Goal: Find specific page/section: Find specific page/section

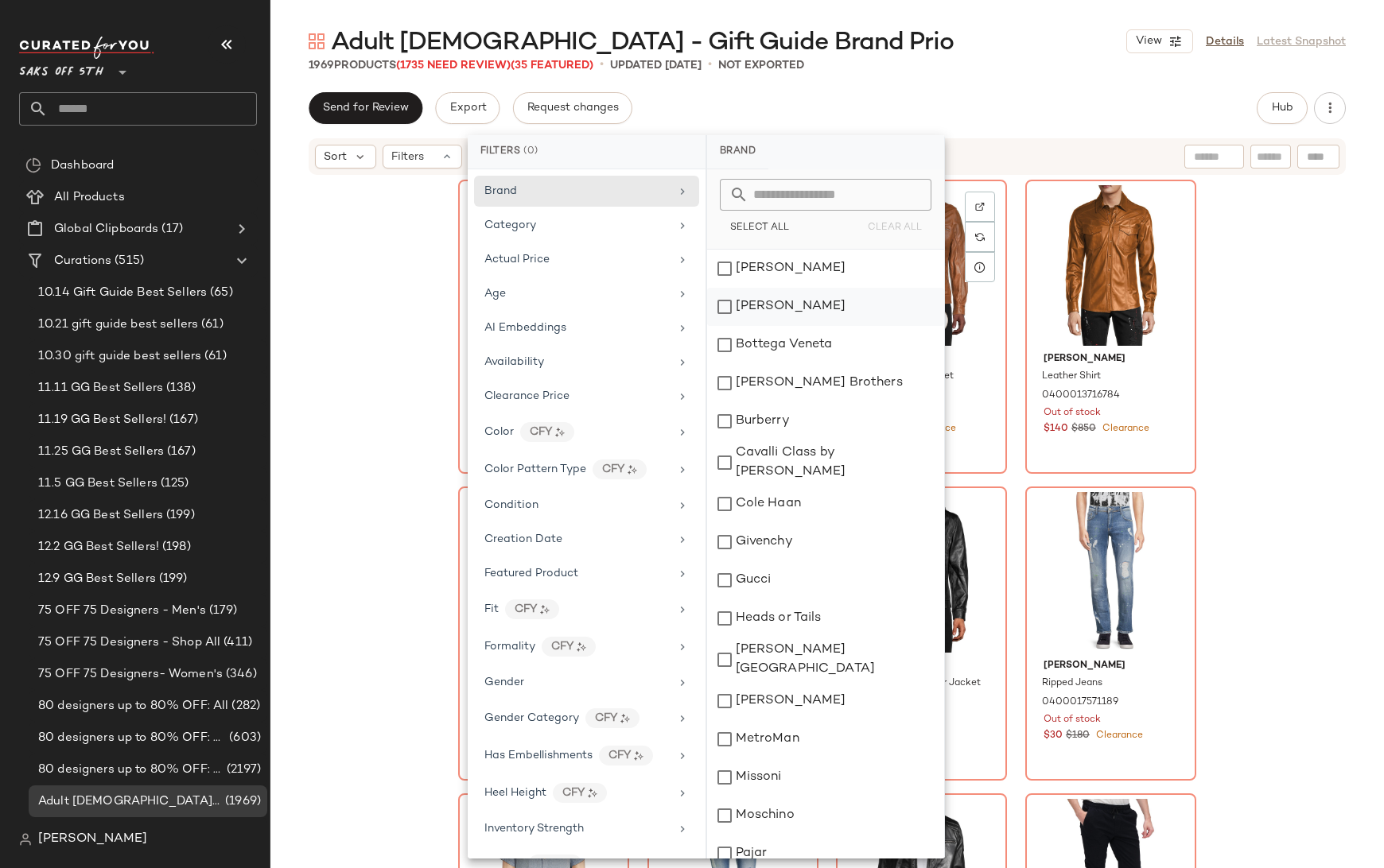
scroll to position [625, 0]
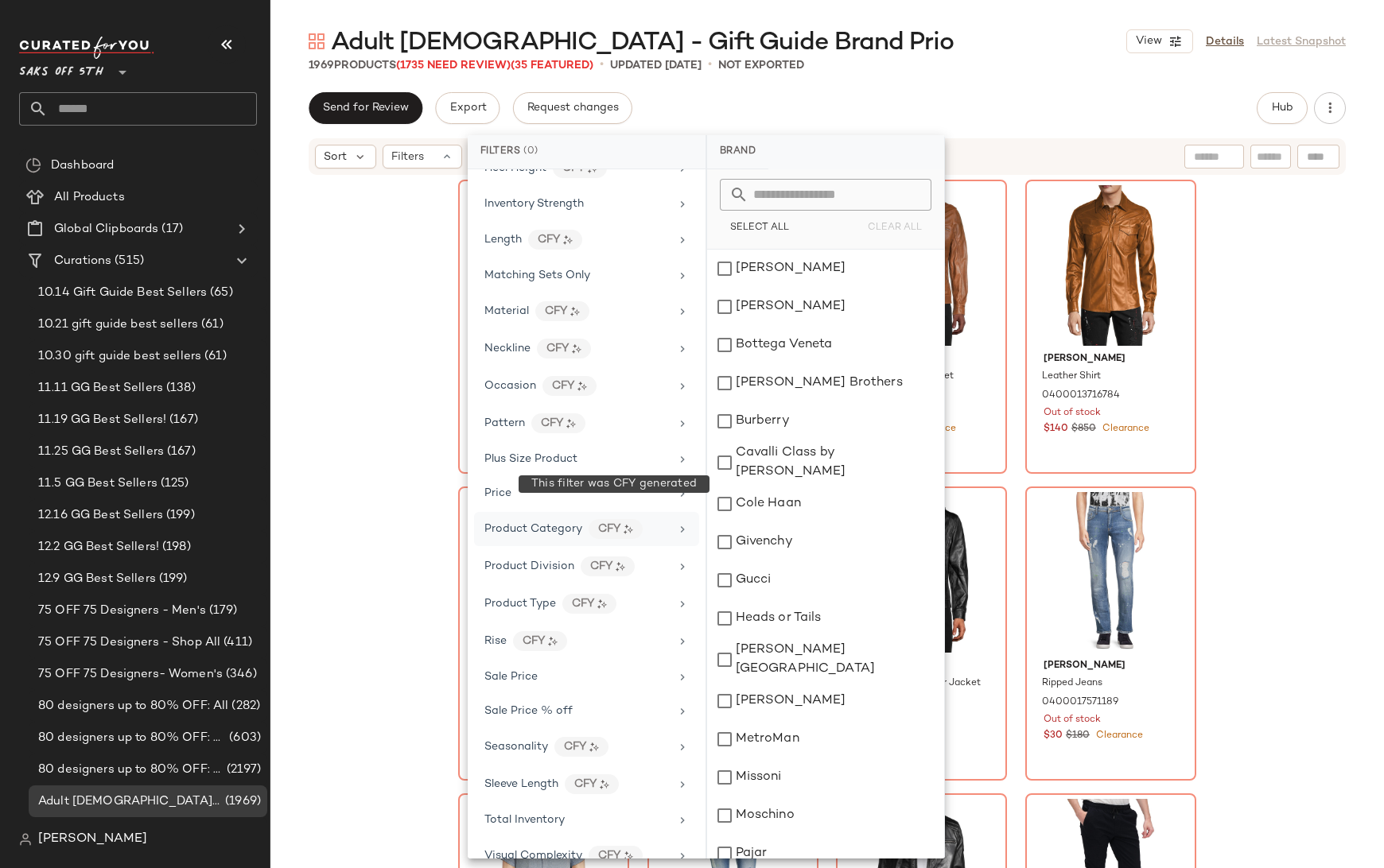
click at [613, 519] on div "CFY" at bounding box center [615, 529] width 54 height 20
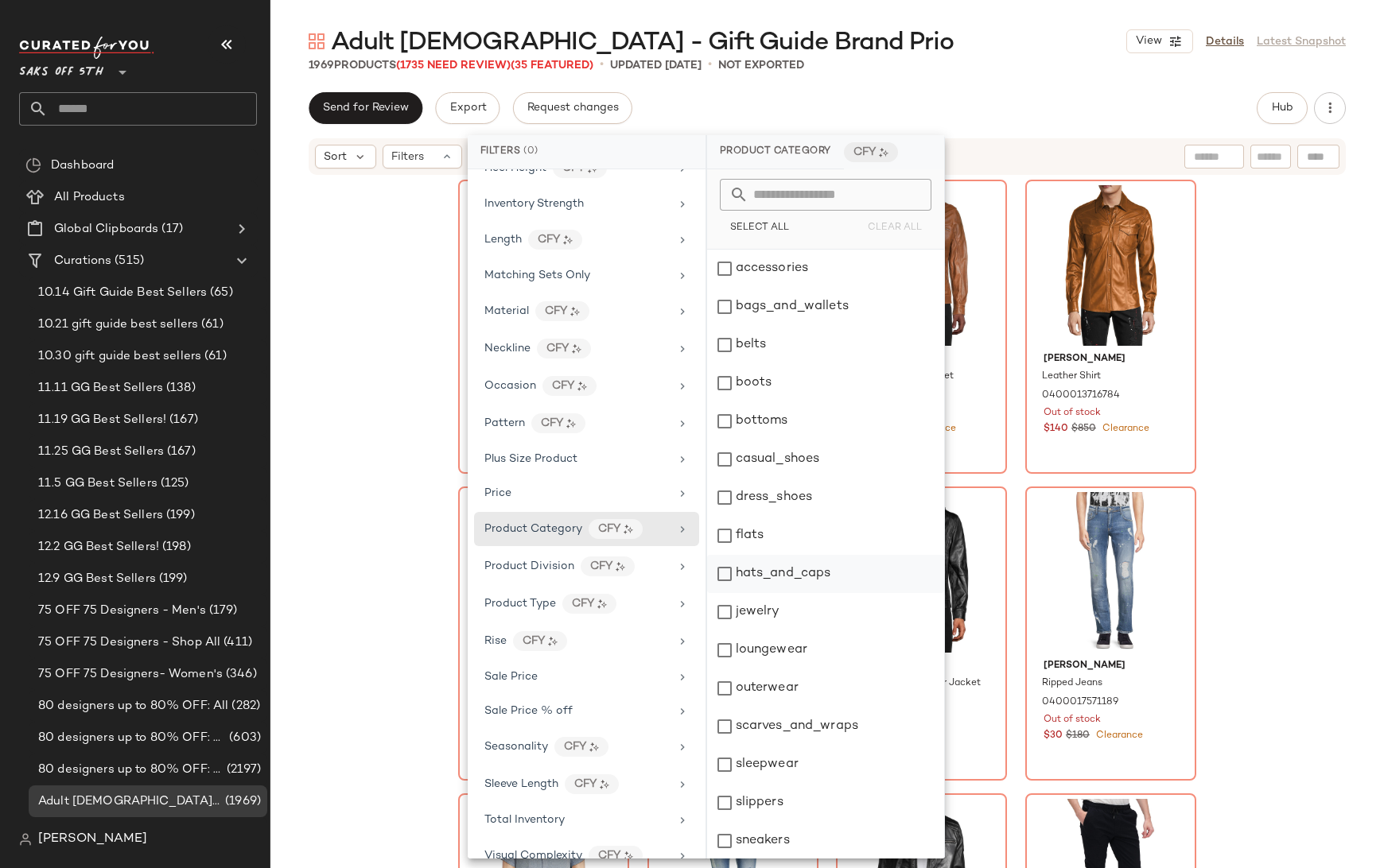
scroll to position [267, 0]
click at [609, 556] on div "CFY" at bounding box center [608, 566] width 54 height 20
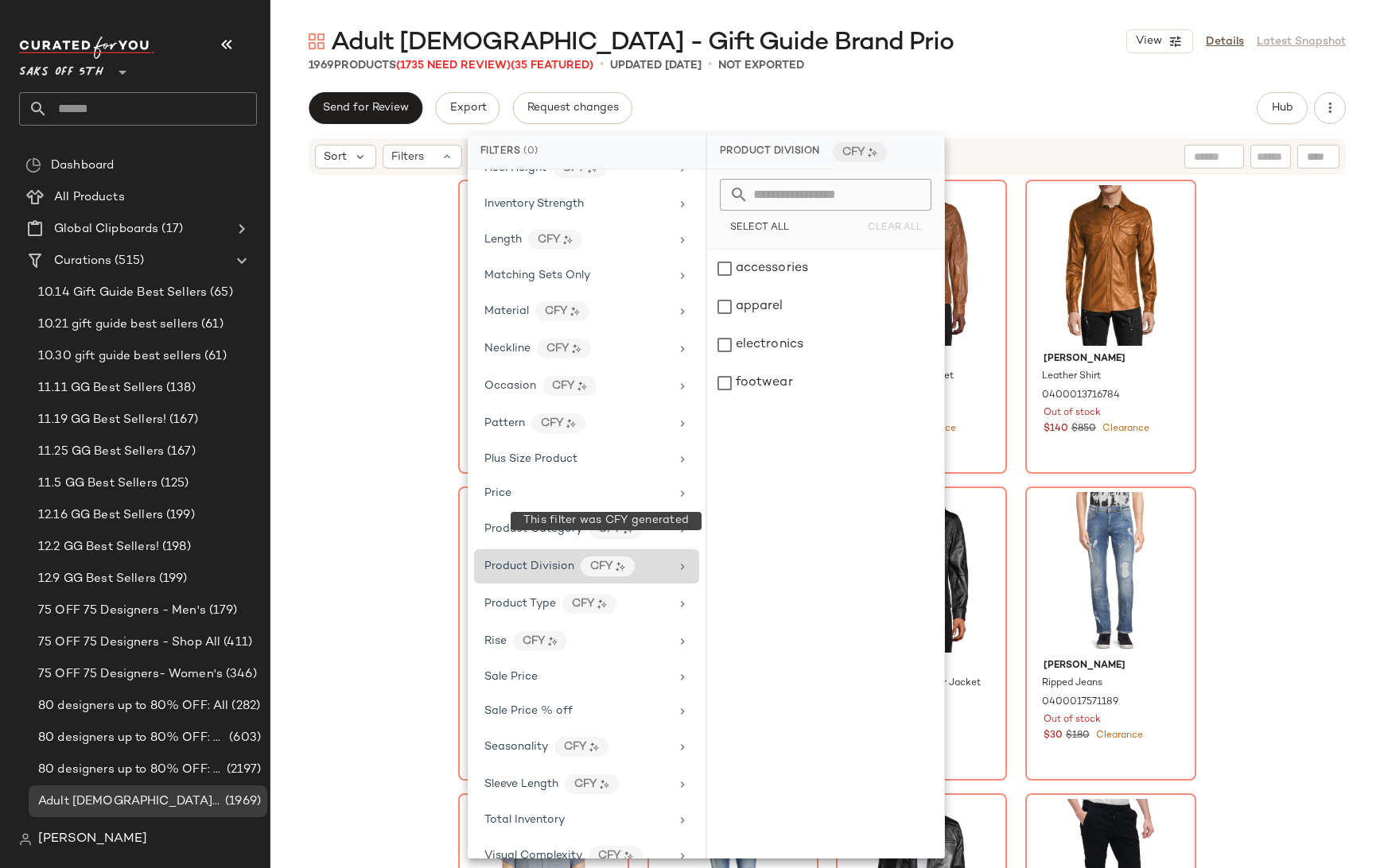
scroll to position [0, 0]
click at [509, 598] on span "Product Type" at bounding box center [521, 604] width 72 height 12
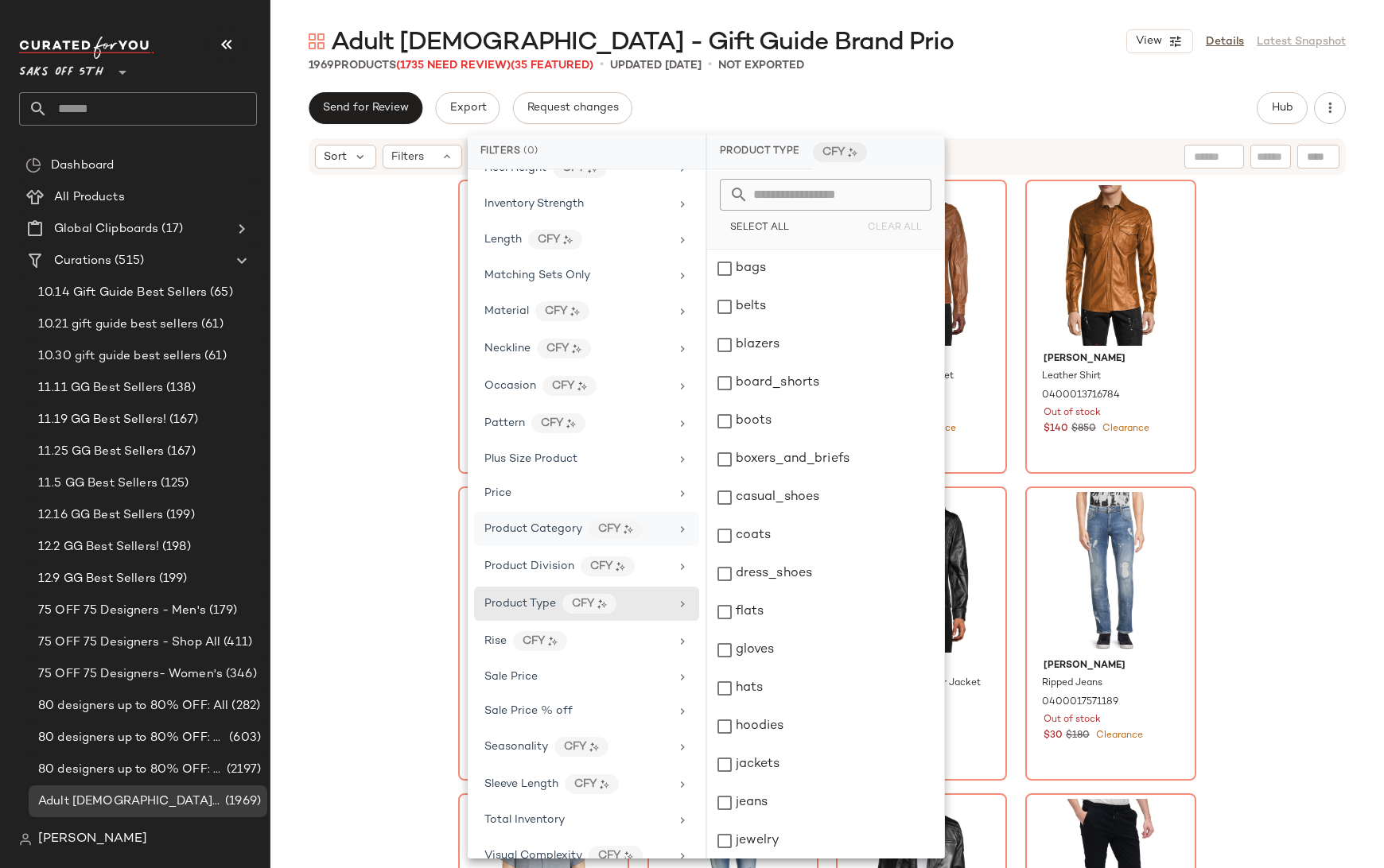
click at [534, 523] on span "Product Category" at bounding box center [533, 529] width 98 height 12
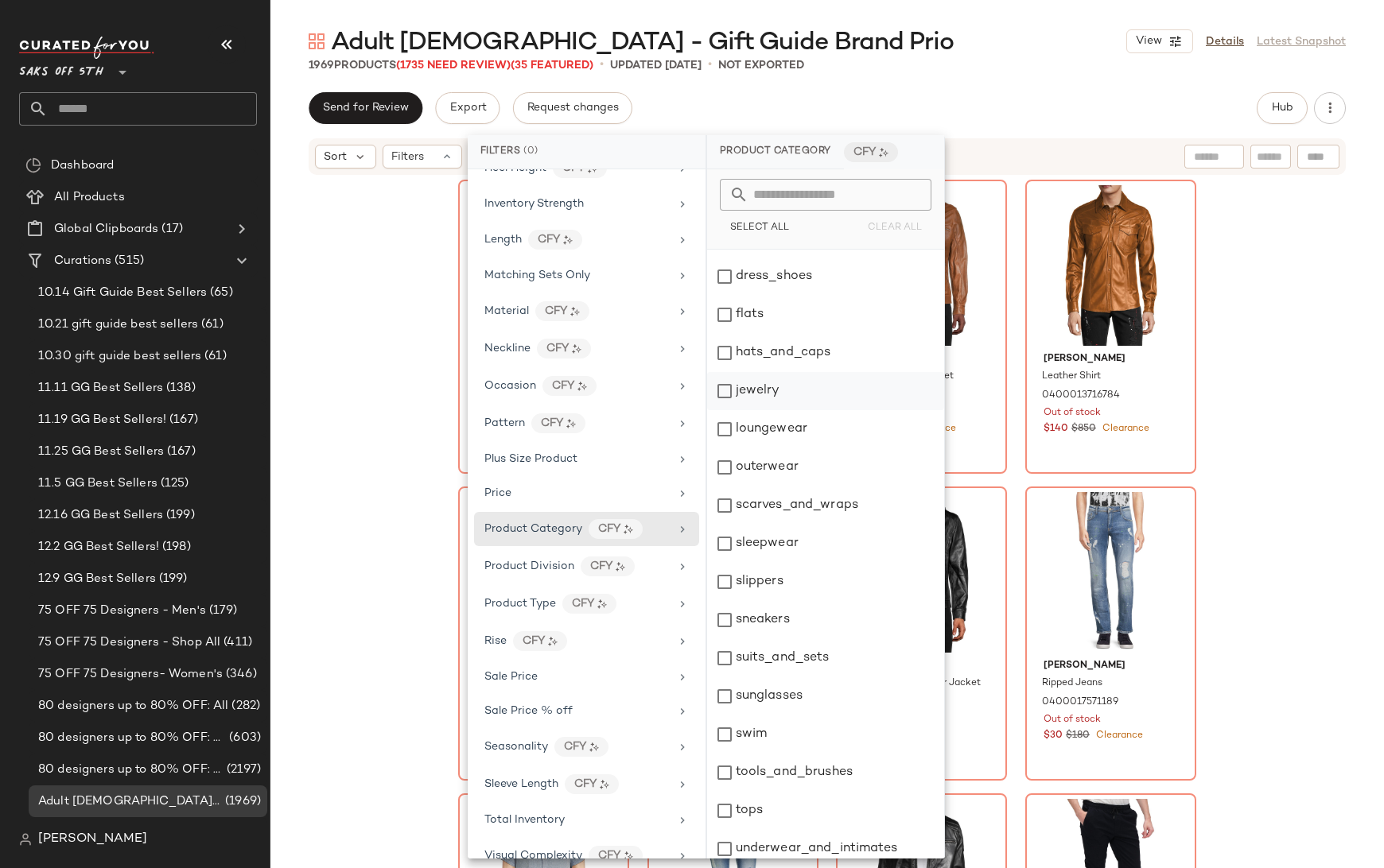
scroll to position [267, 0]
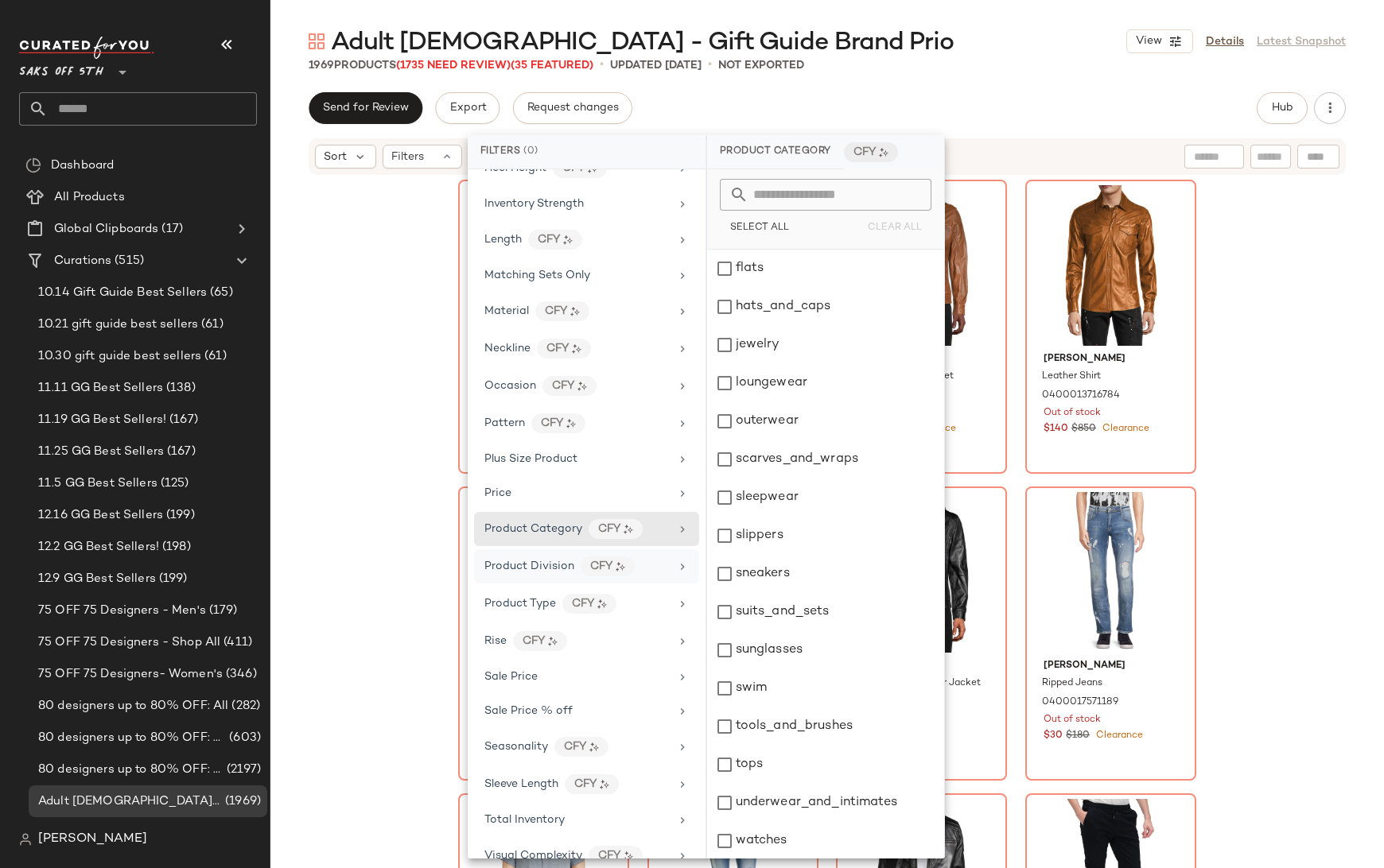
click at [572, 556] on div "Product Division CFY" at bounding box center [578, 566] width 186 height 20
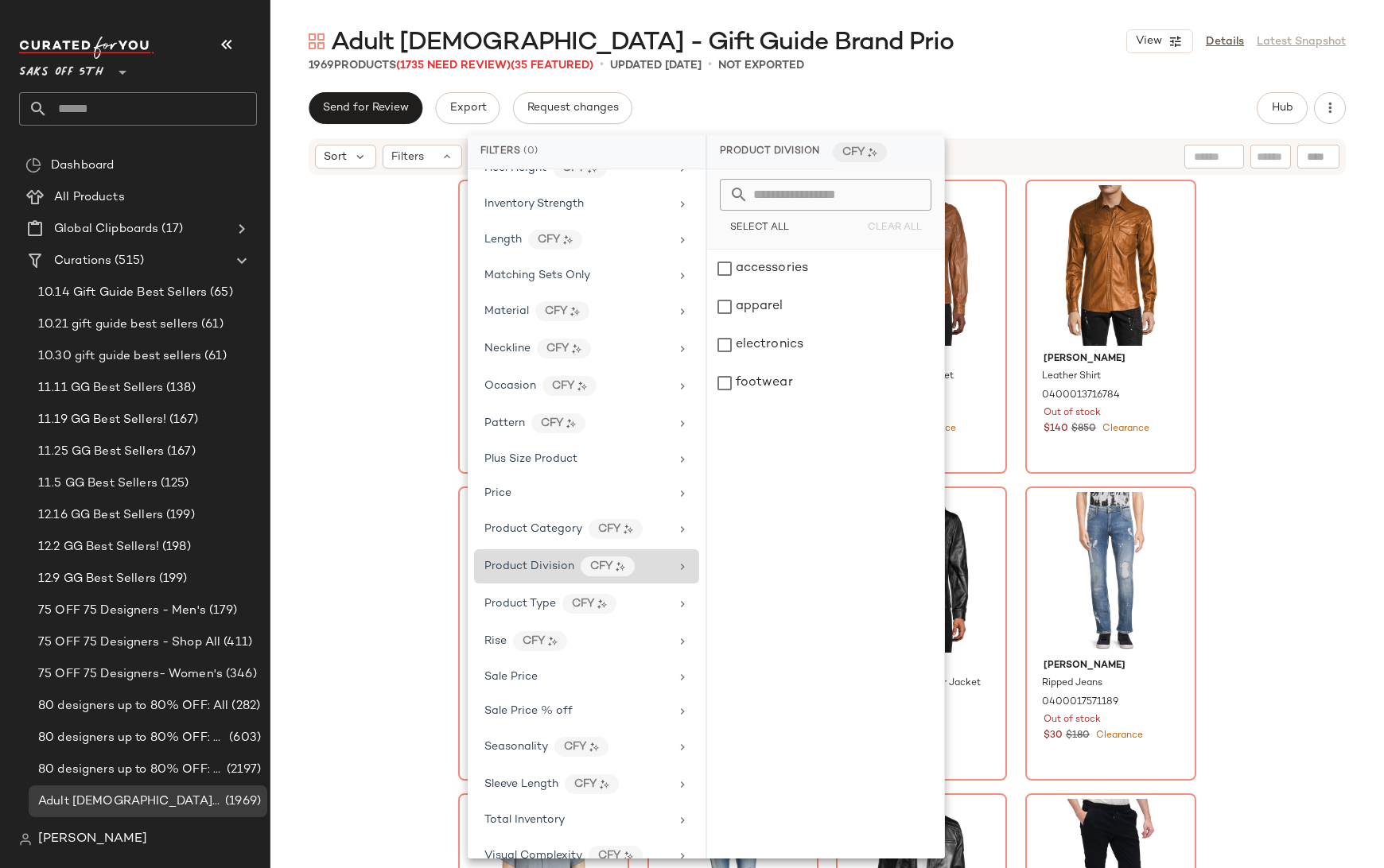
scroll to position [0, 0]
click at [558, 594] on div "Product Type CFY" at bounding box center [578, 604] width 186 height 20
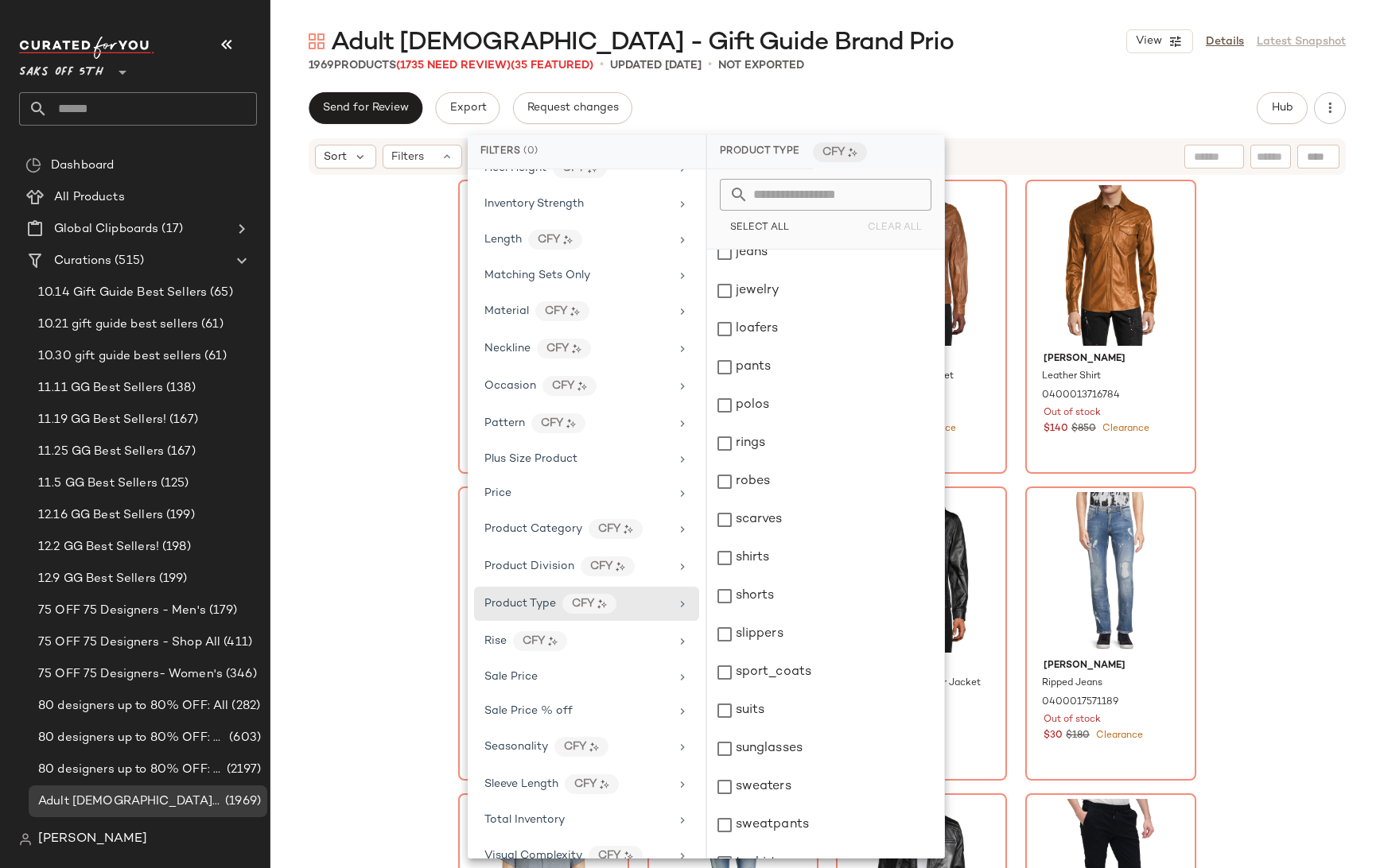
scroll to position [649, 0]
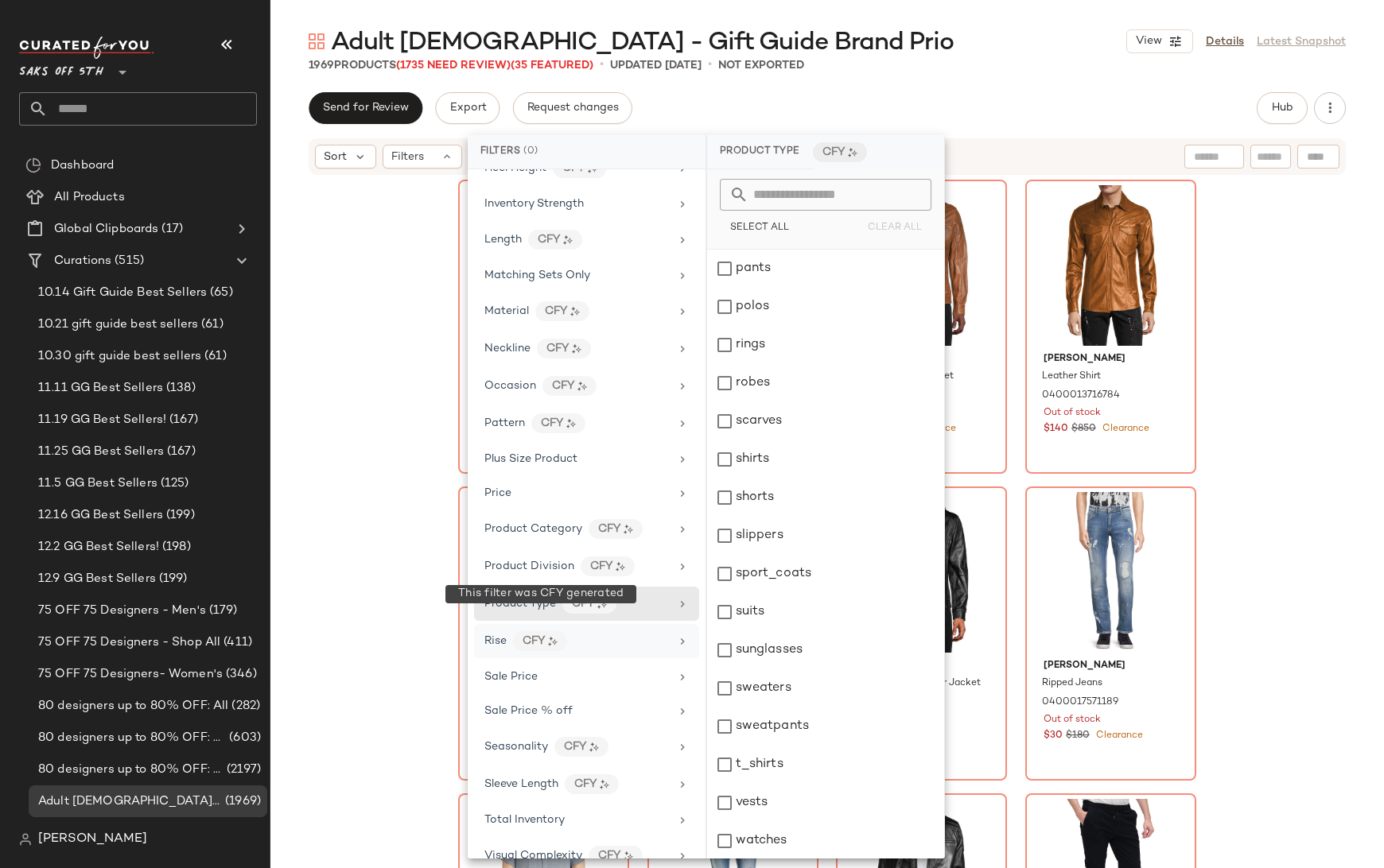
click at [537, 632] on div "CFY" at bounding box center [540, 642] width 54 height 20
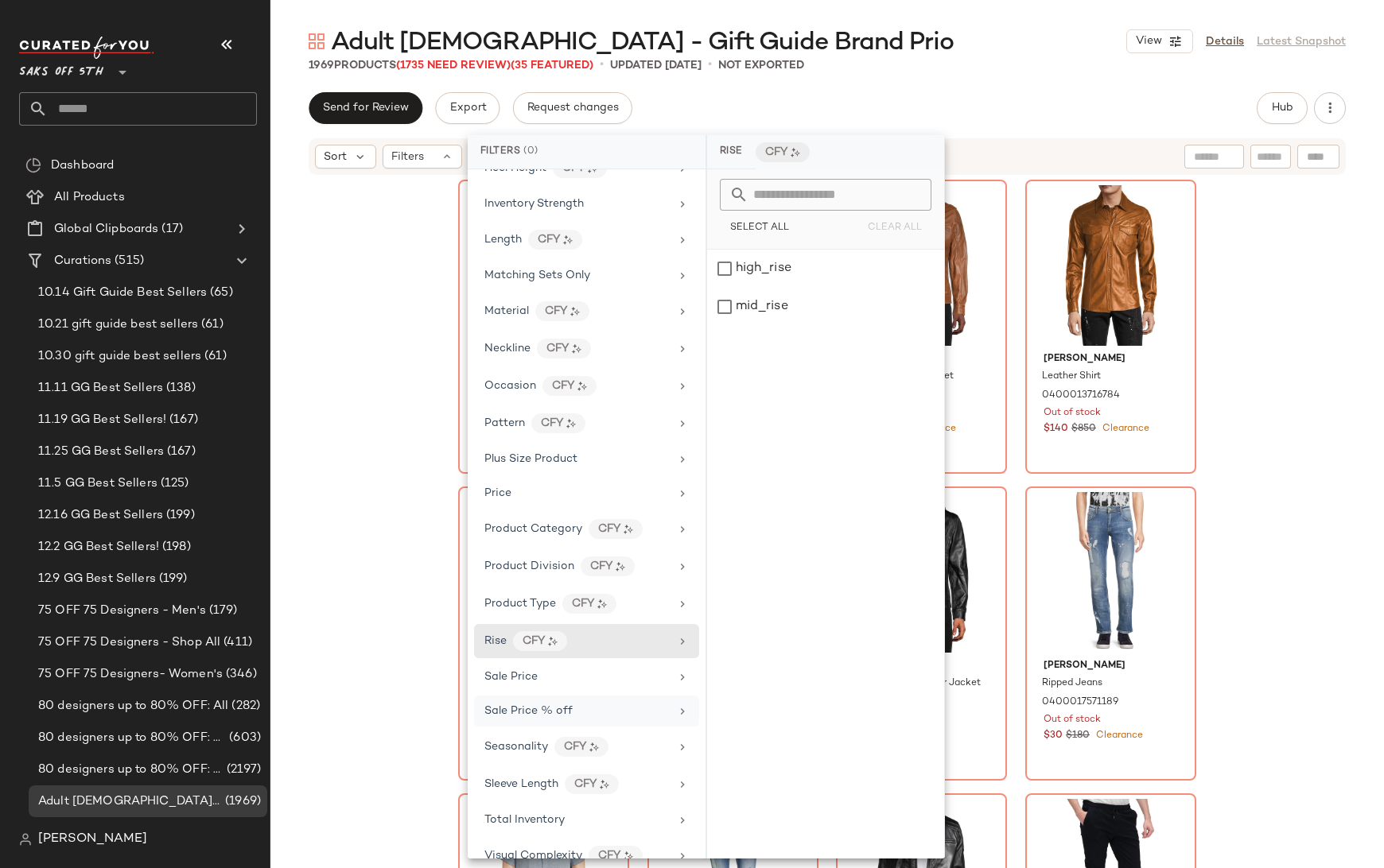
click at [544, 705] on span "Sale Price % off" at bounding box center [529, 711] width 89 height 12
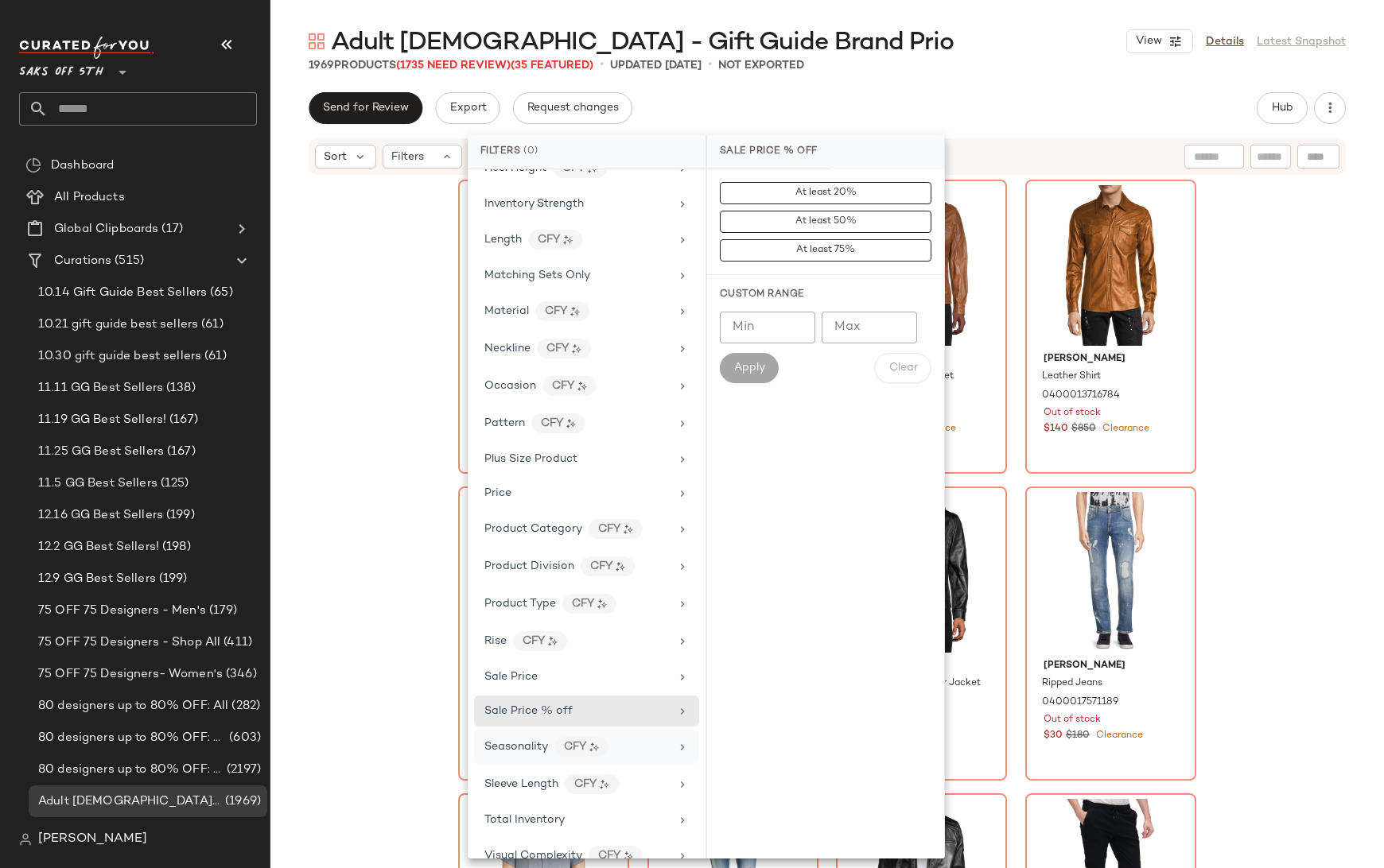
click at [542, 741] on span "Seasonality" at bounding box center [516, 747] width 64 height 12
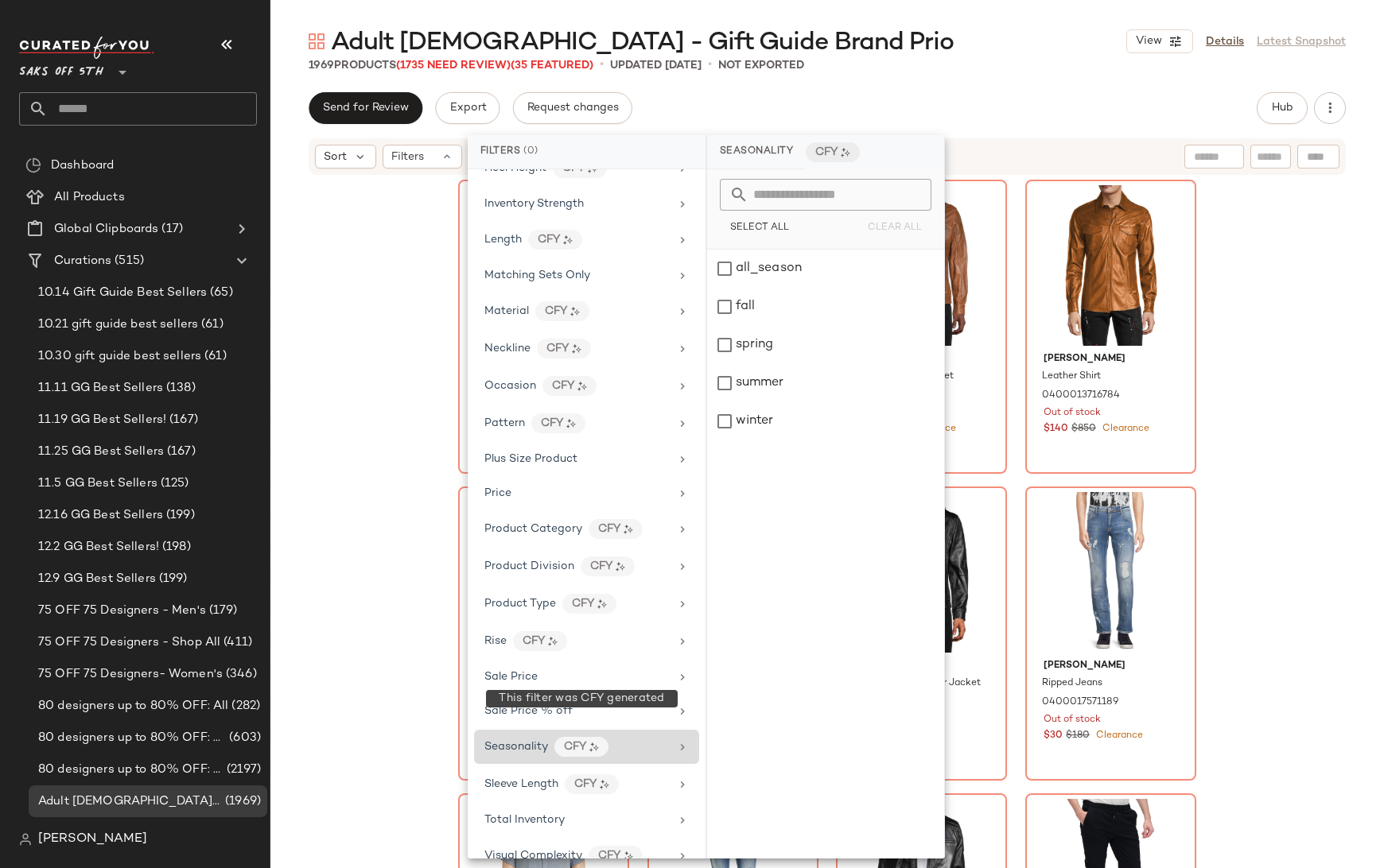
click at [583, 737] on div "CFY" at bounding box center [581, 747] width 54 height 20
click at [677, 741] on icon at bounding box center [682, 747] width 13 height 13
click at [724, 303] on div "fall" at bounding box center [826, 307] width 237 height 38
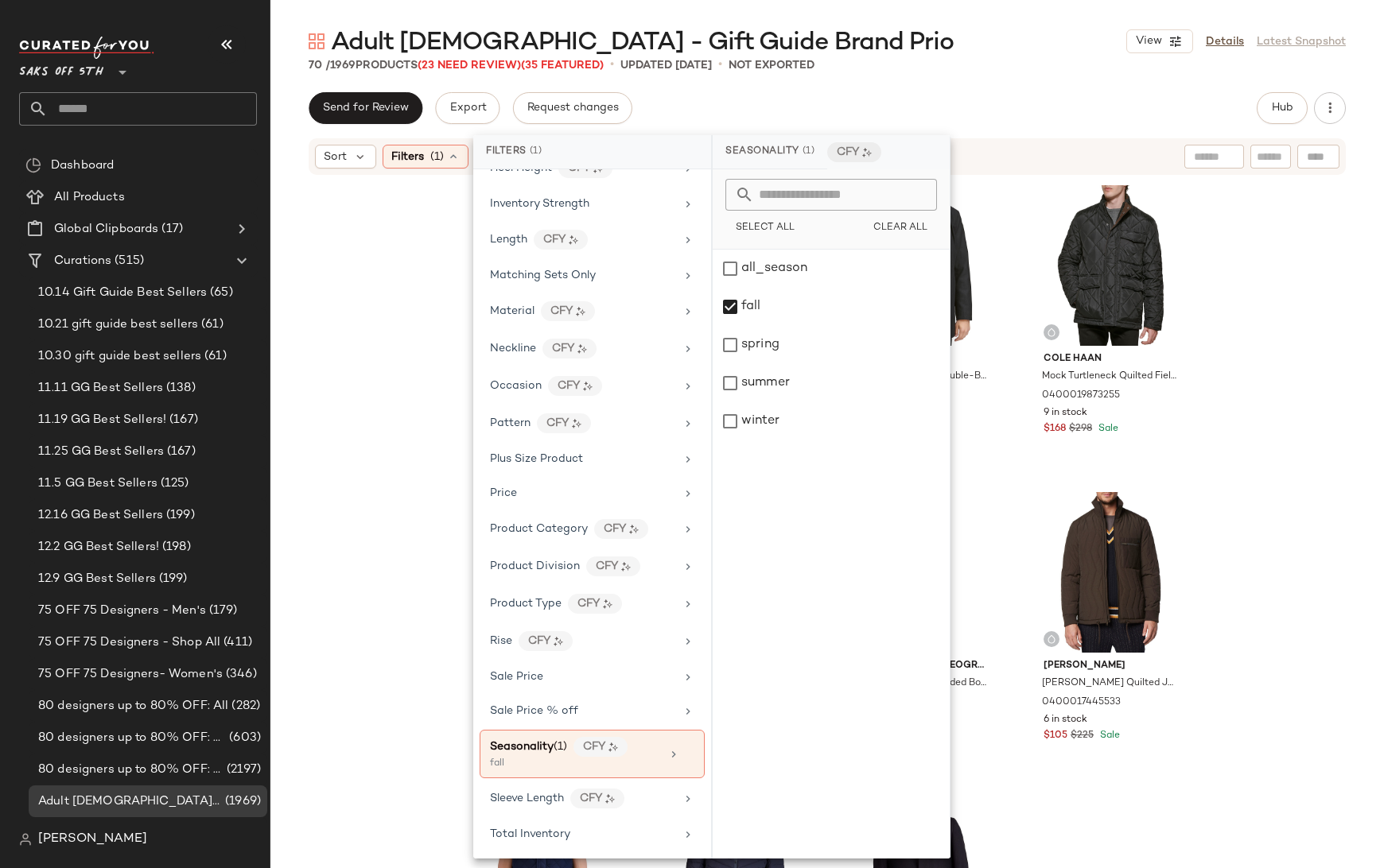
click at [878, 94] on div "Send for Review Export Request changes Hub" at bounding box center [827, 108] width 1037 height 32
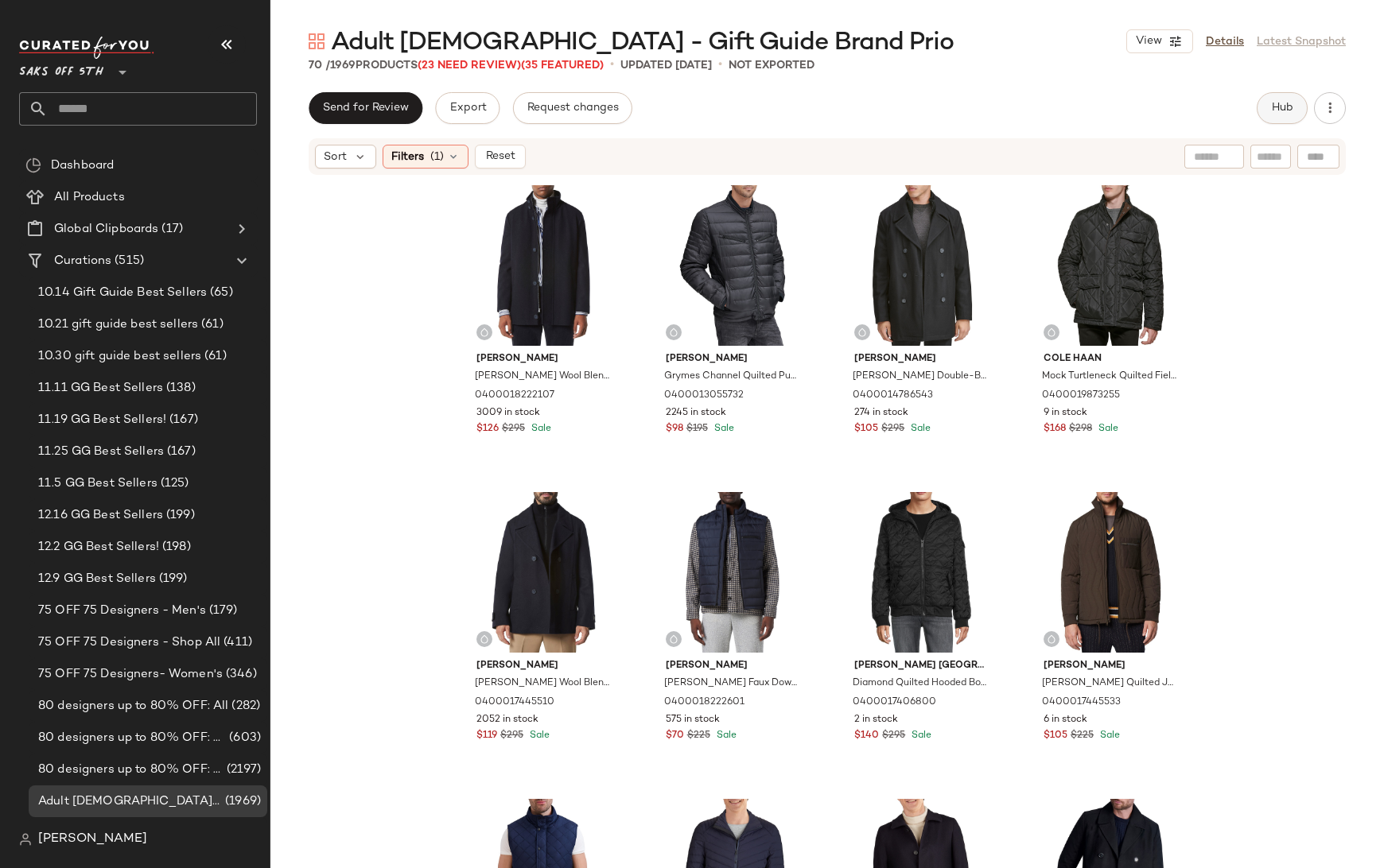
click at [1290, 110] on span "Hub" at bounding box center [1282, 108] width 23 height 13
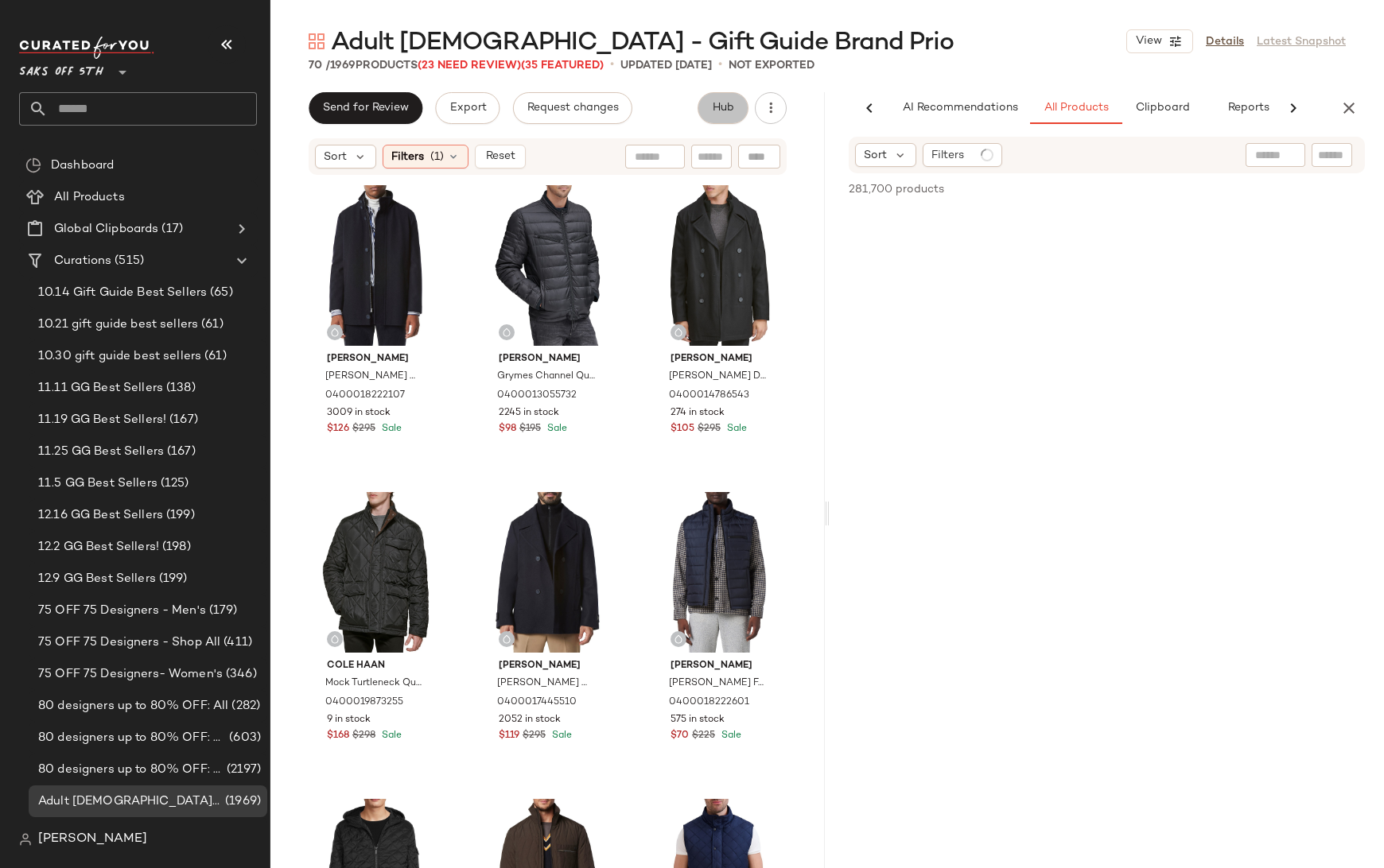
scroll to position [0, 21]
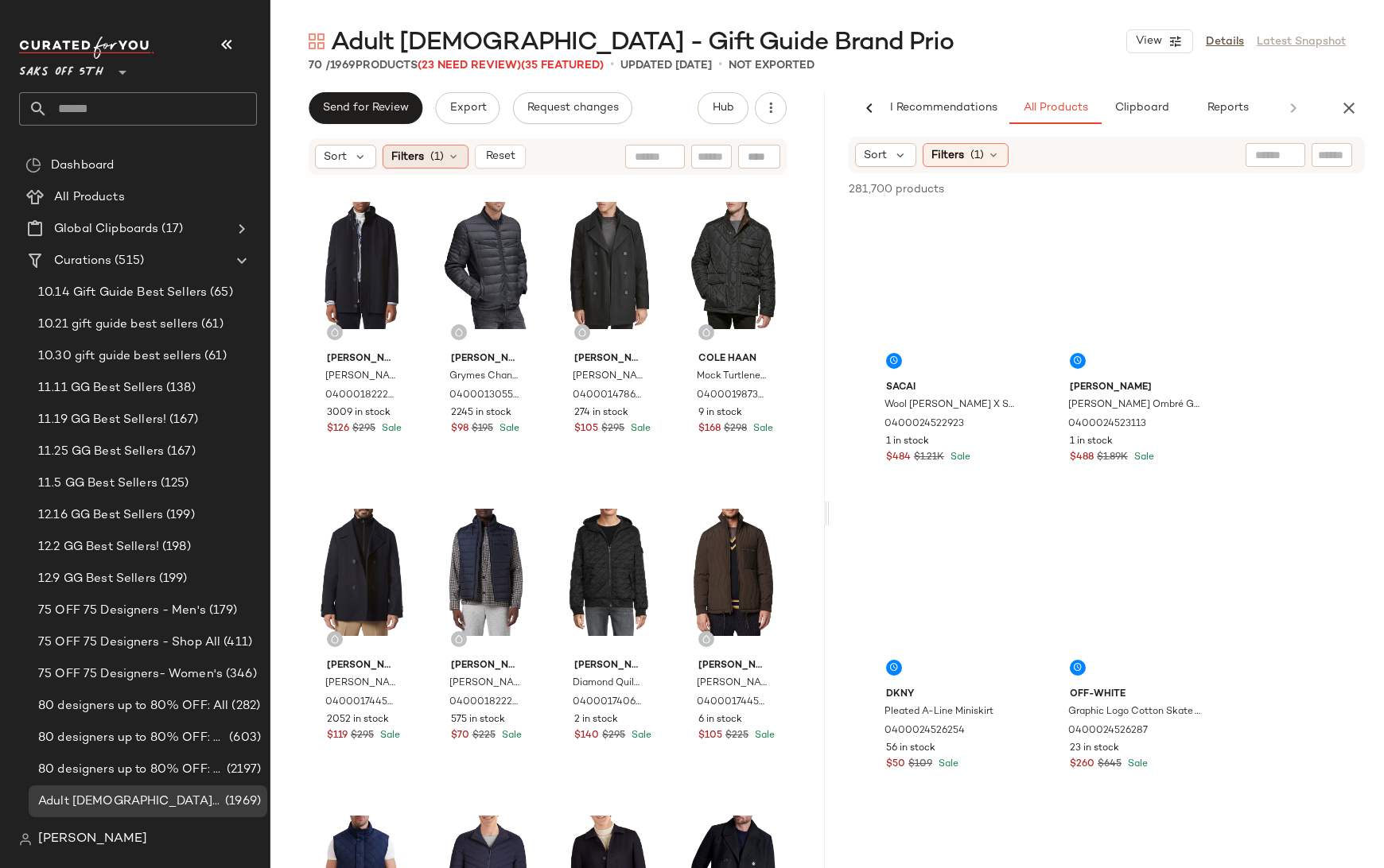
click at [425, 158] on div "Filters (1)" at bounding box center [425, 156] width 86 height 24
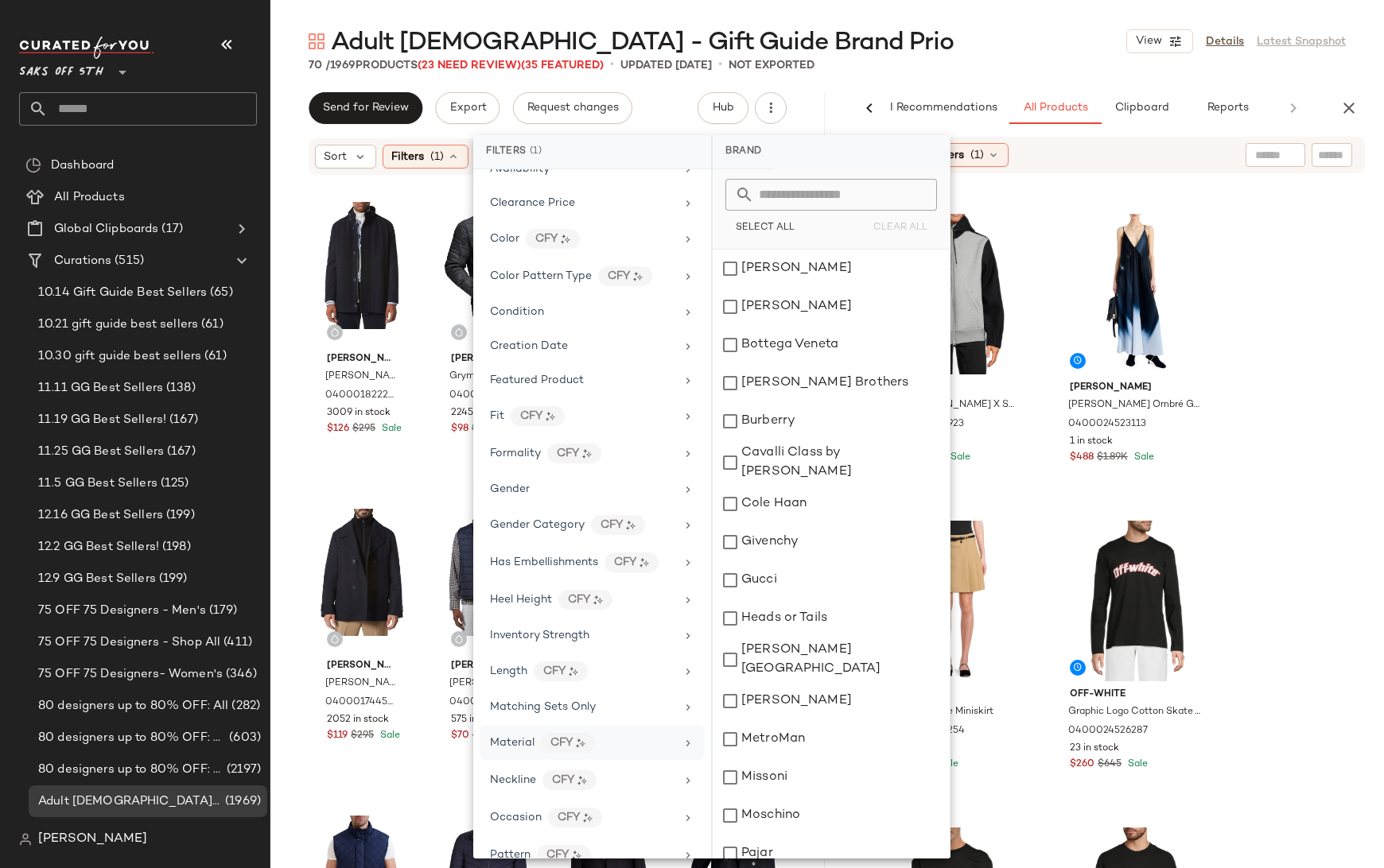
scroll to position [195, 0]
click at [616, 272] on div "CFY" at bounding box center [625, 275] width 54 height 20
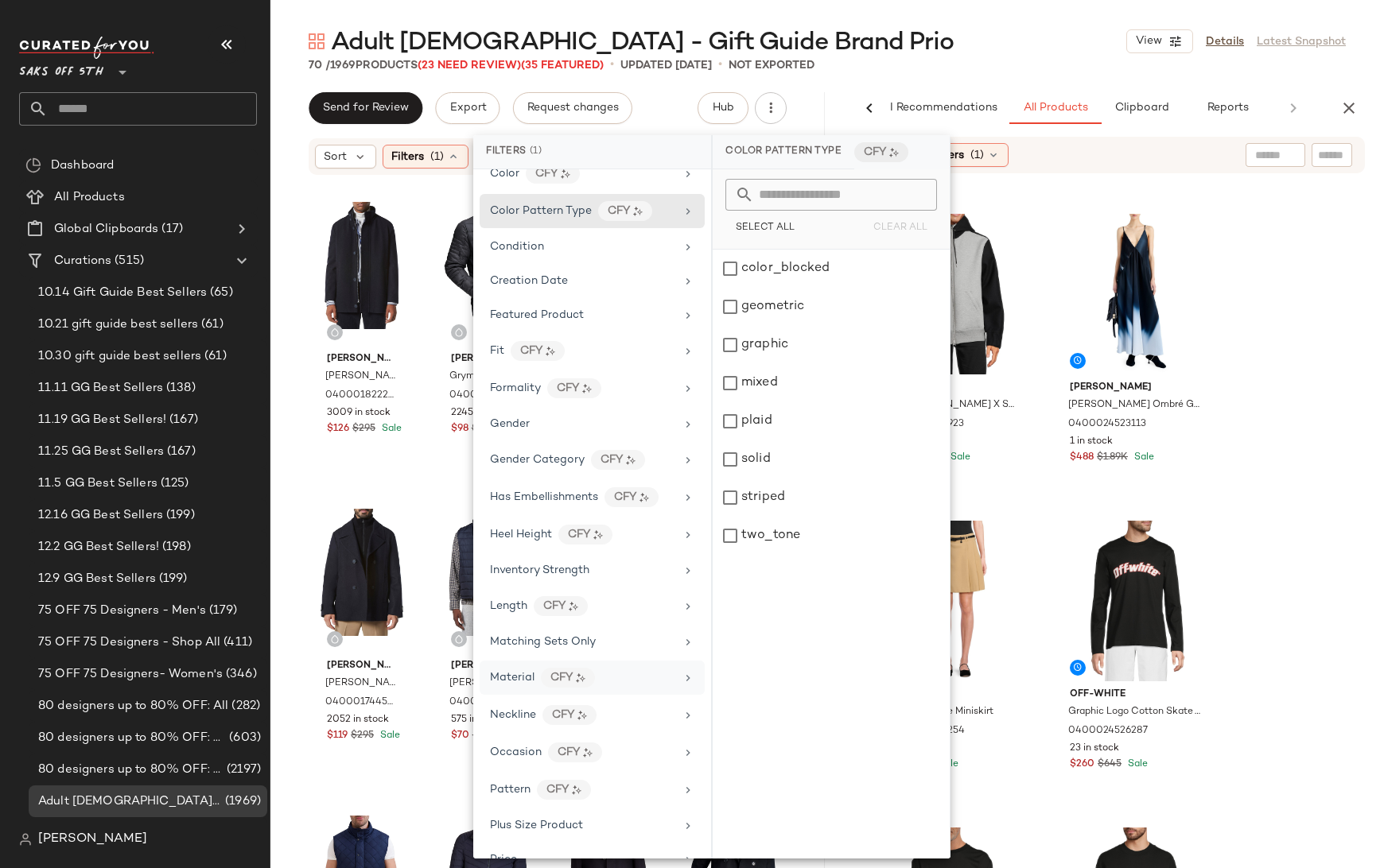
scroll to position [263, 0]
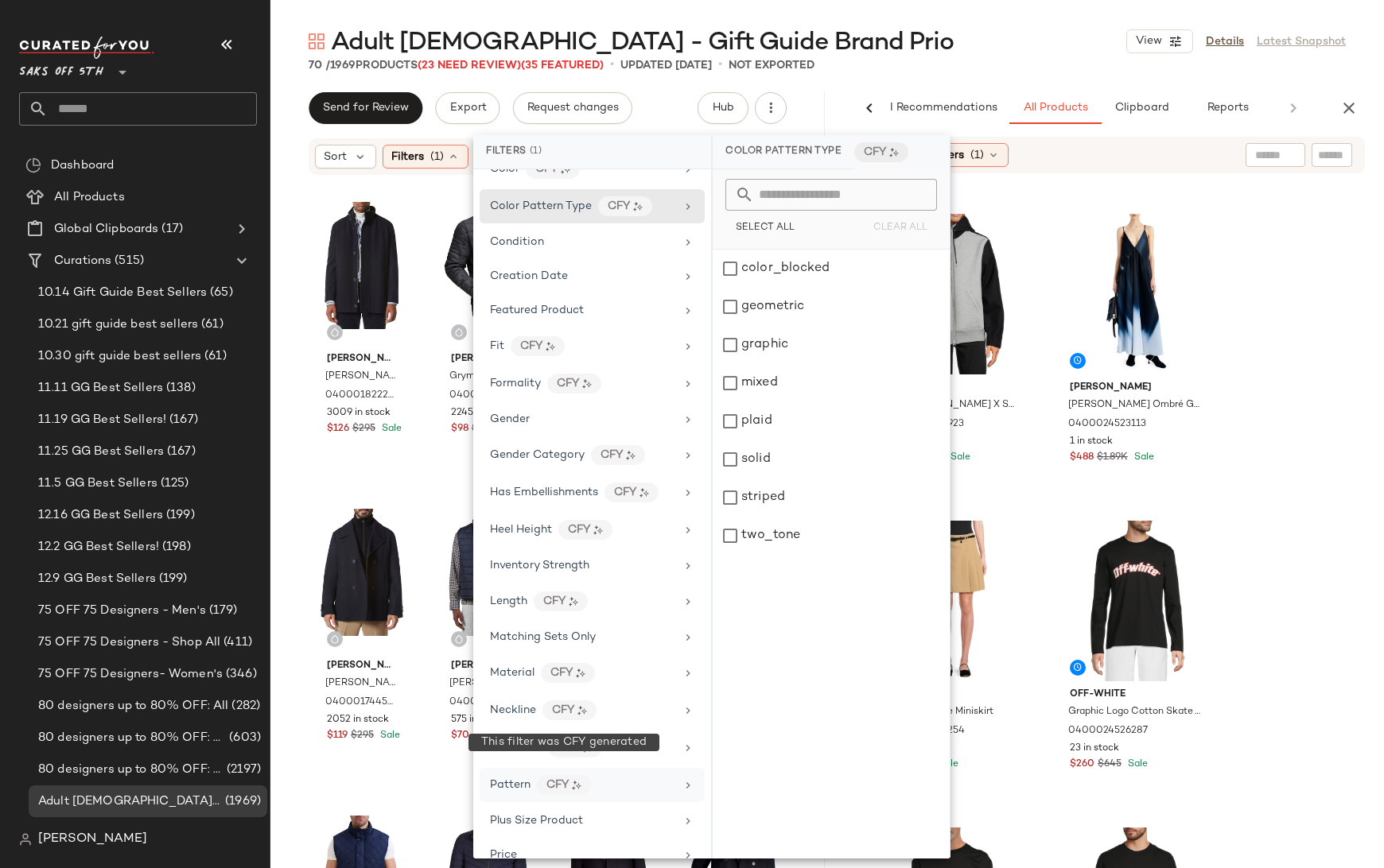
click at [569, 775] on div "CFY" at bounding box center [563, 785] width 54 height 20
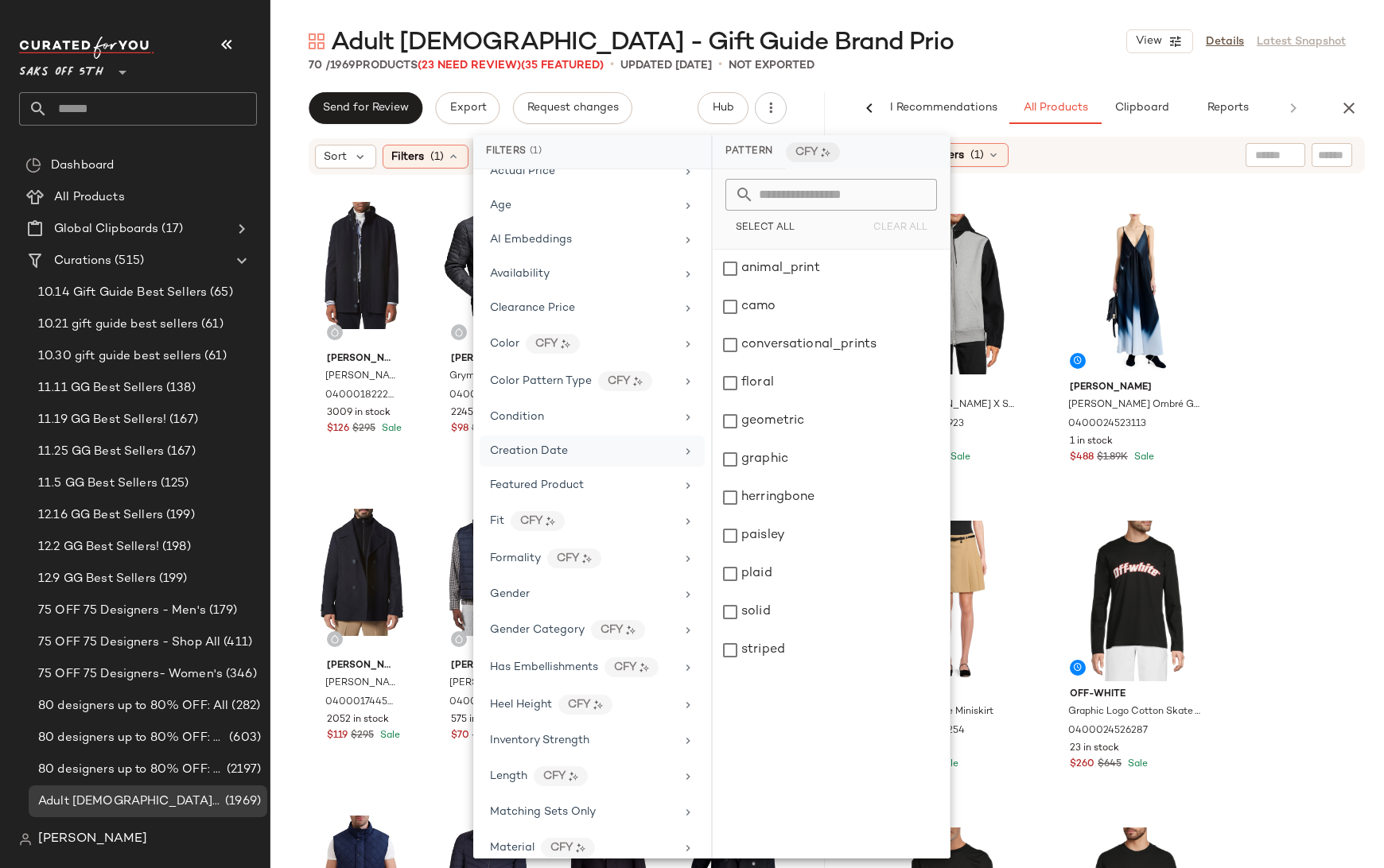
scroll to position [64, 0]
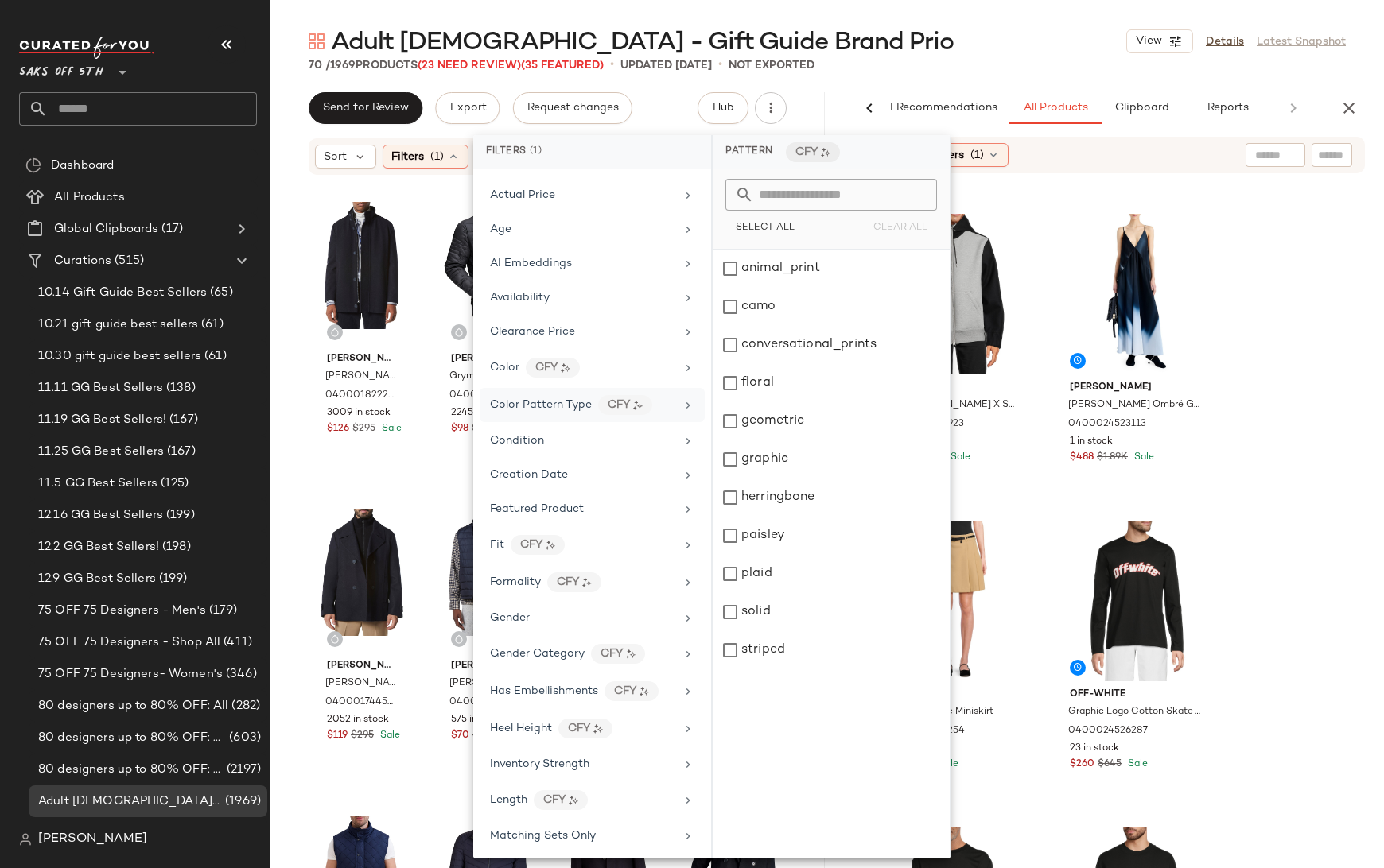
click at [683, 399] on icon at bounding box center [688, 405] width 13 height 13
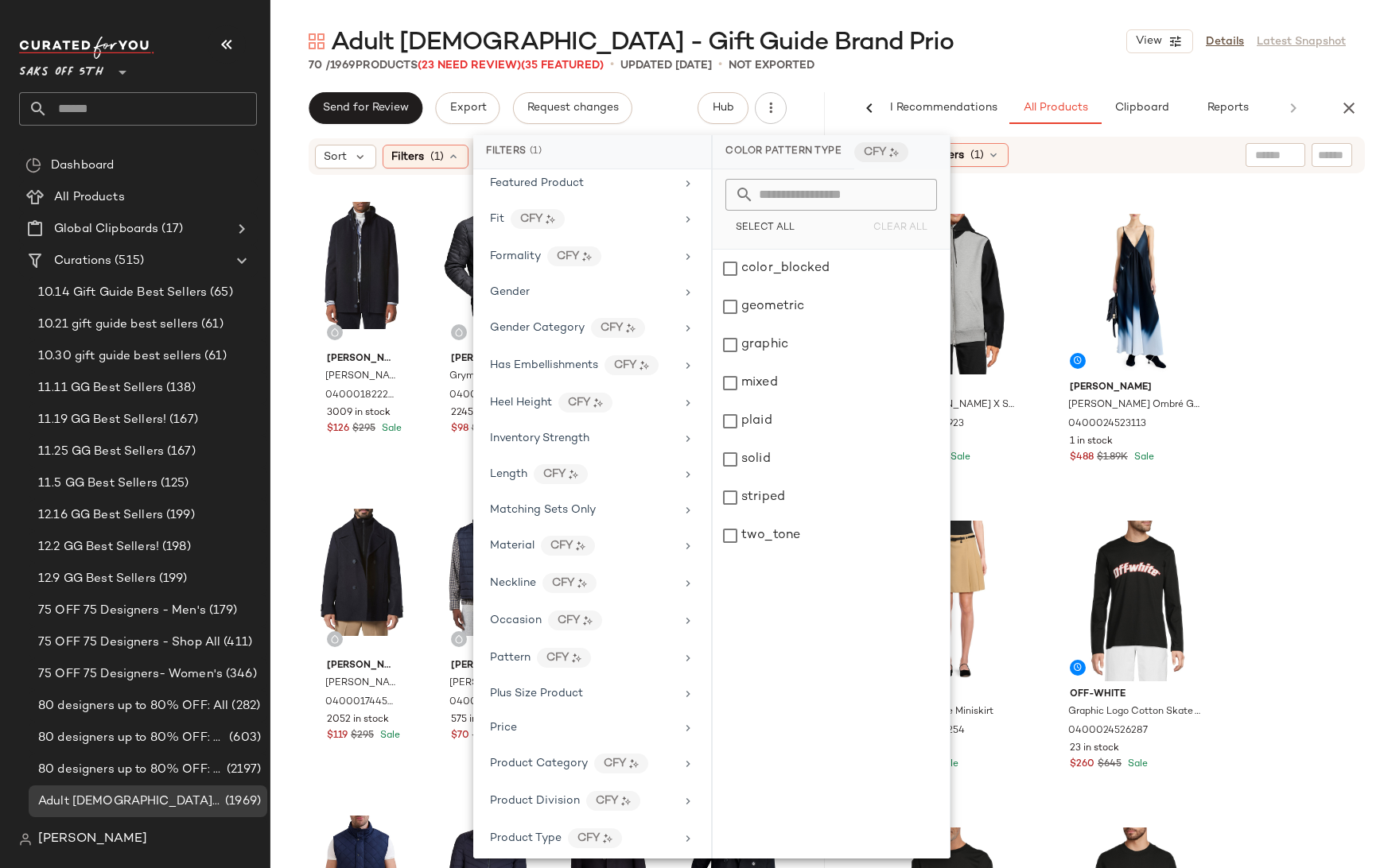
scroll to position [404, 0]
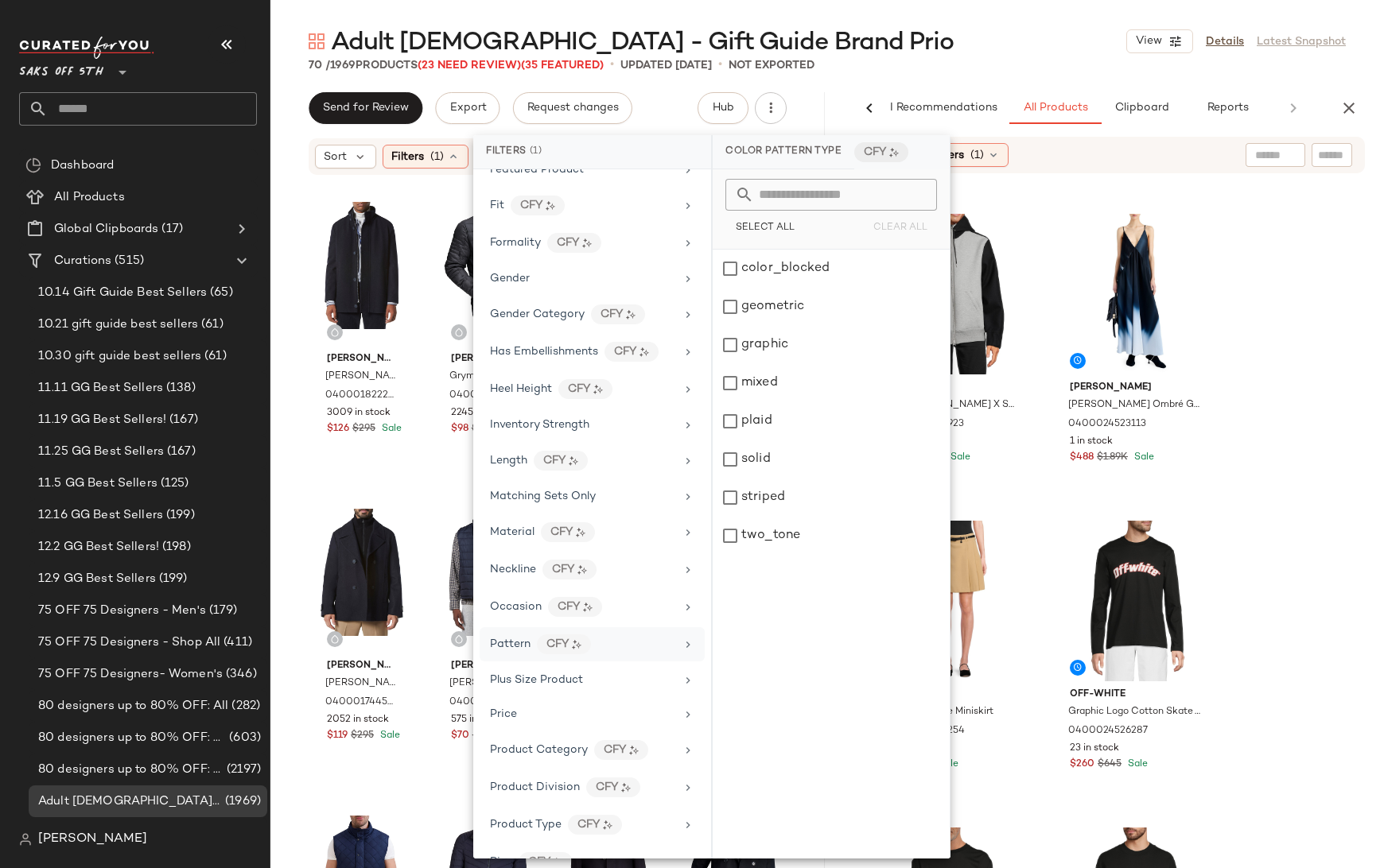
click at [527, 638] on span "Pattern" at bounding box center [510, 644] width 41 height 12
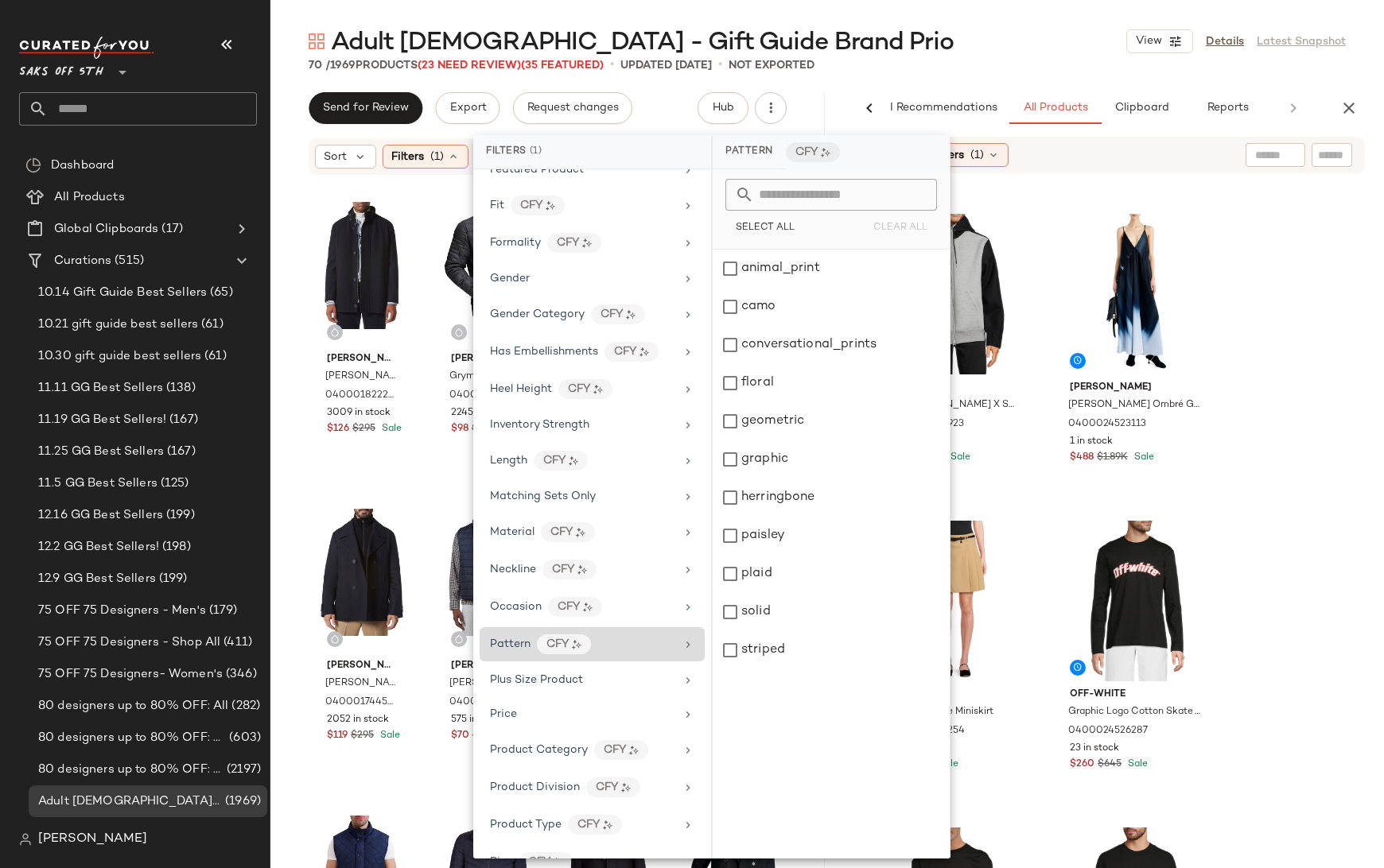
click at [682, 638] on icon at bounding box center [688, 644] width 13 height 13
click at [686, 638] on icon at bounding box center [688, 644] width 13 height 13
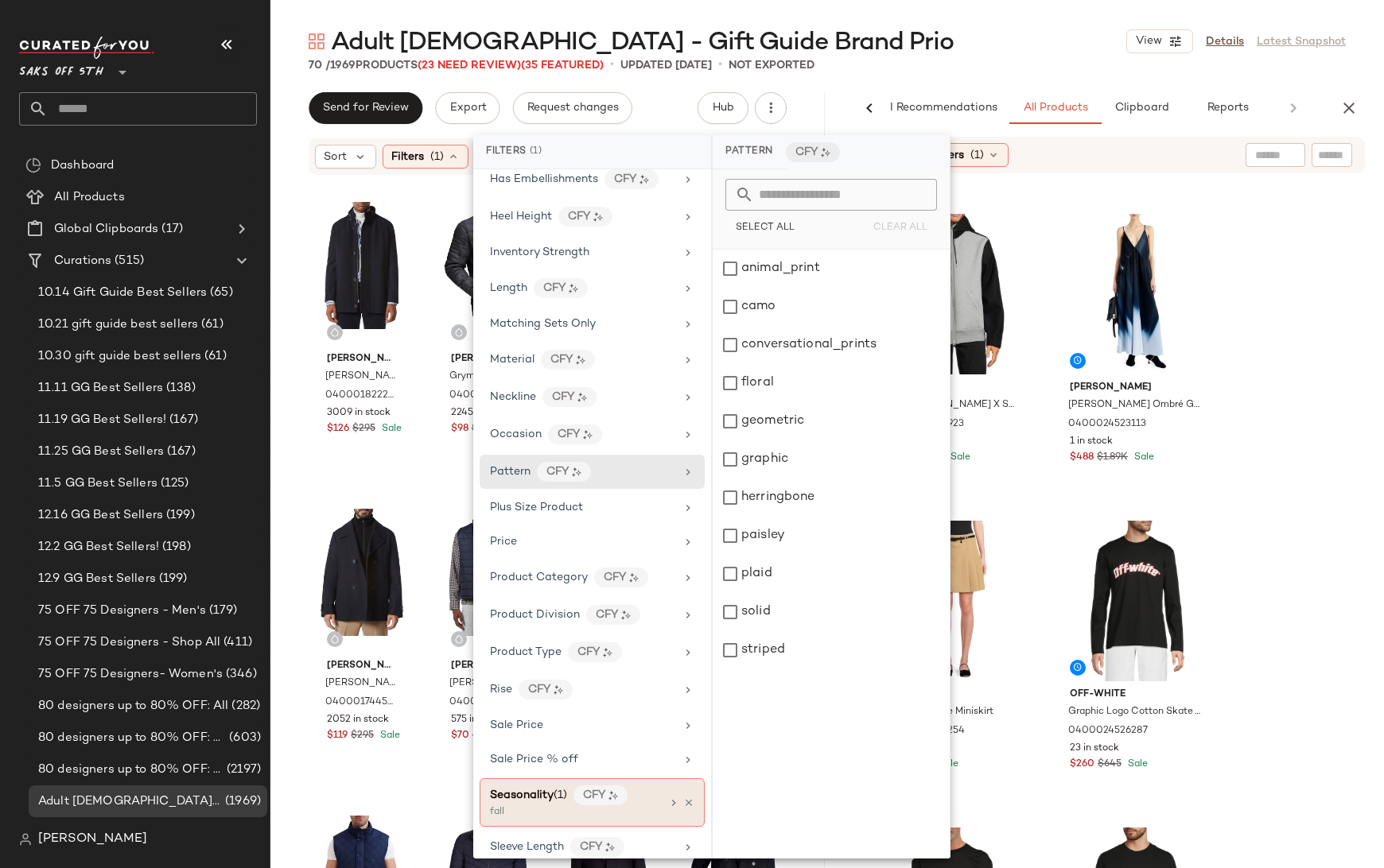
scroll to position [639, 0]
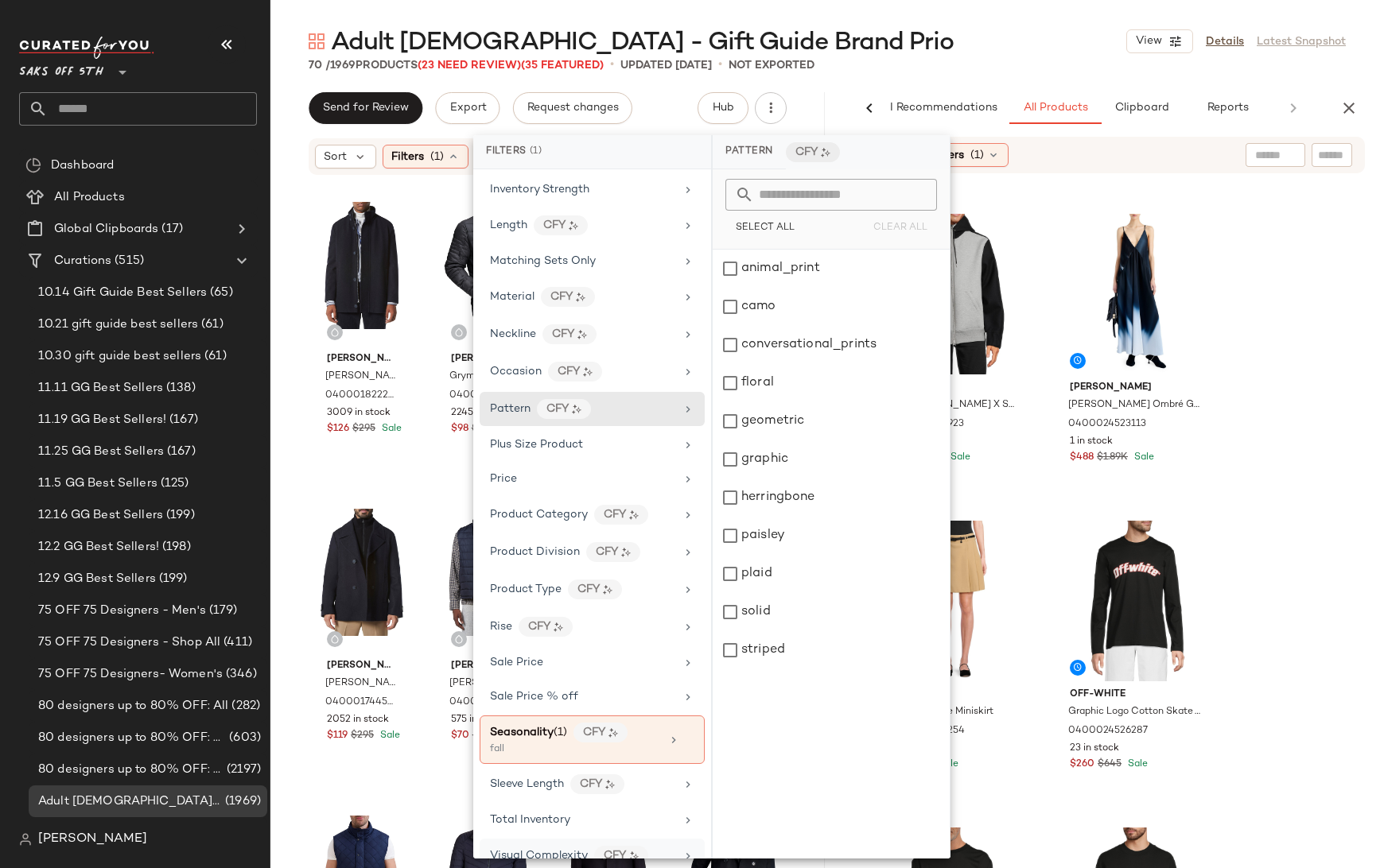
click at [540, 850] on span "Visual Complexity" at bounding box center [538, 855] width 98 height 12
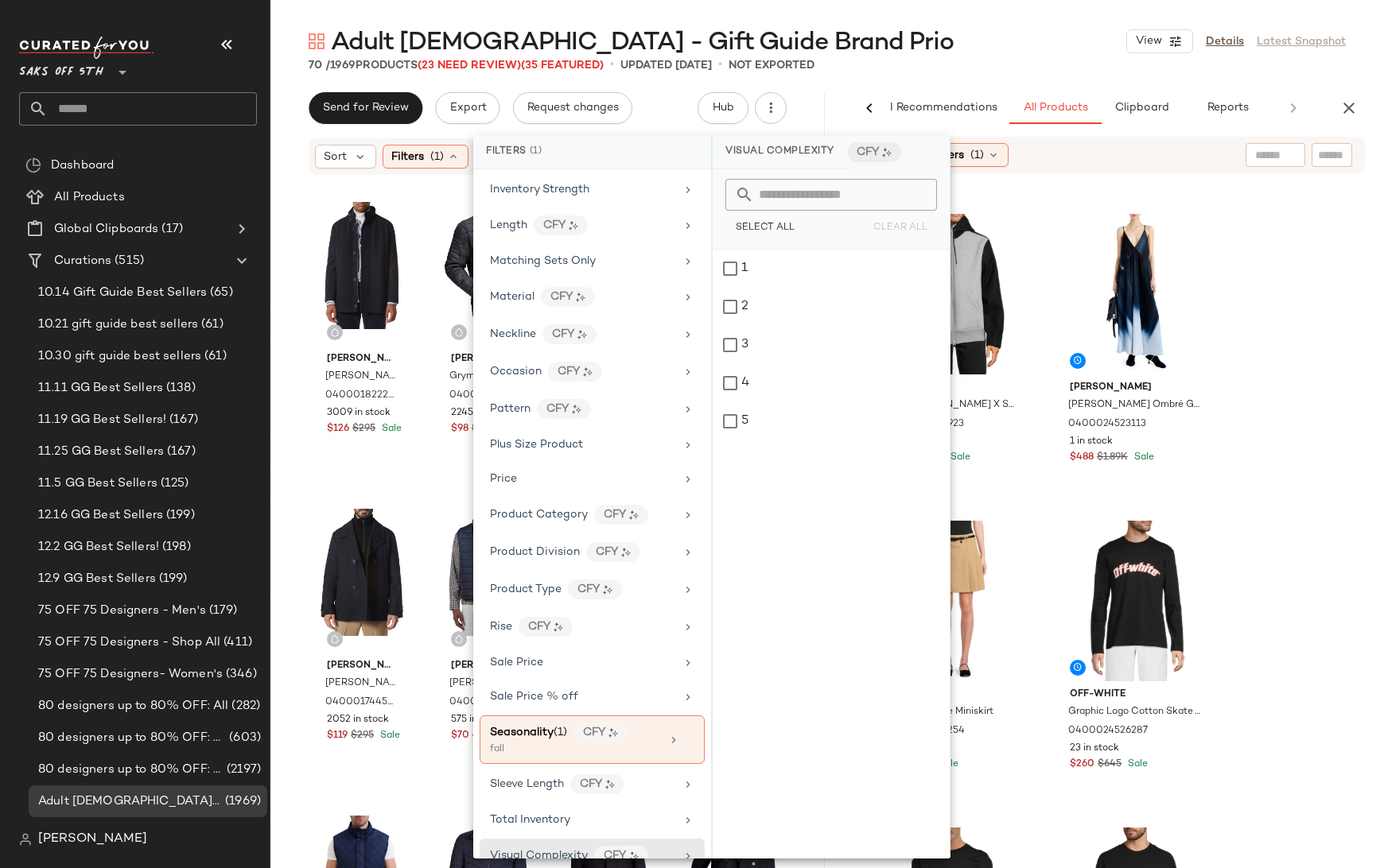
click at [1008, 40] on div "Adult [DEMOGRAPHIC_DATA] - Gift Guide Brand Prio View Details Latest Snapshot" at bounding box center [827, 41] width 1113 height 32
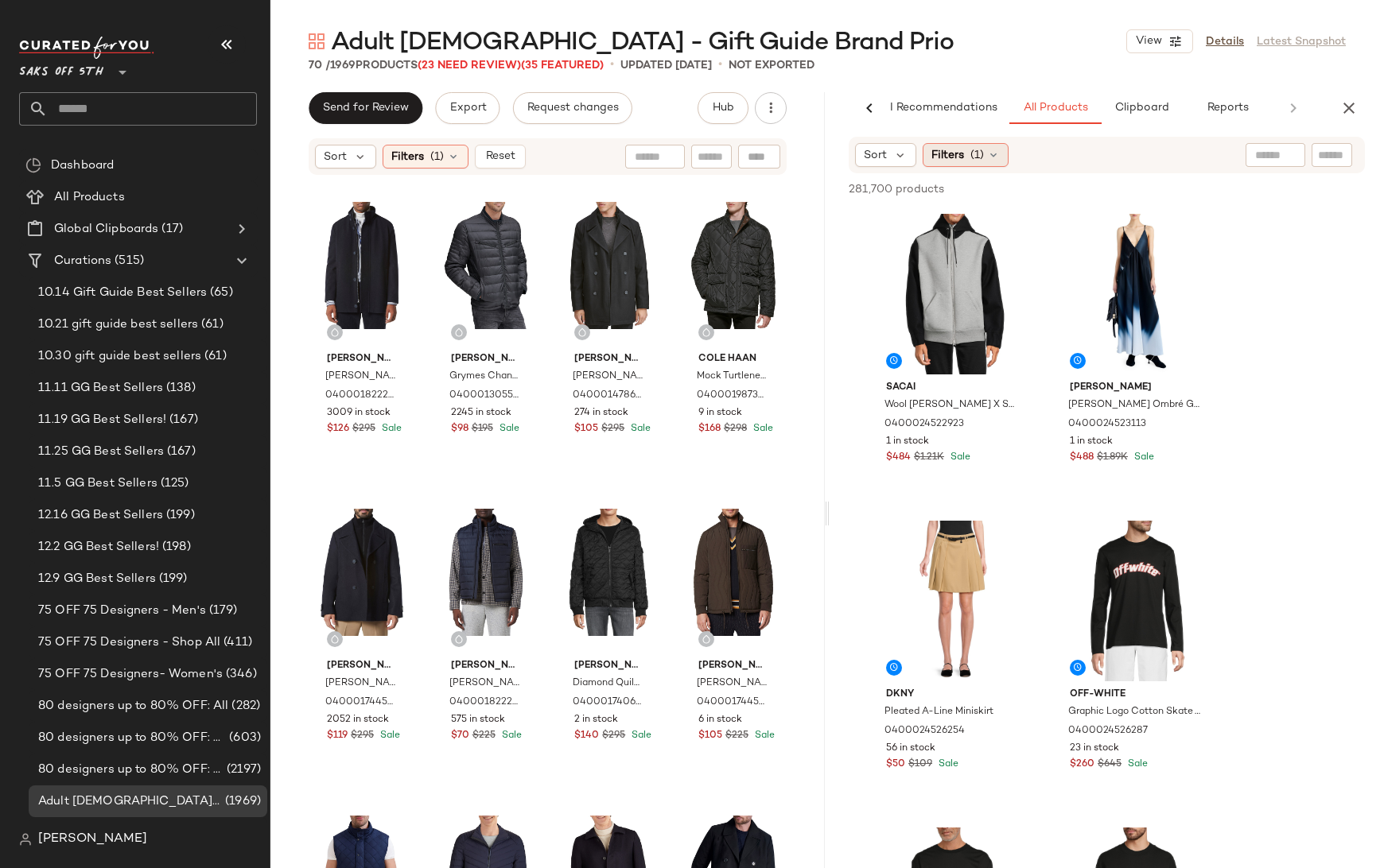
click at [979, 155] on span "(1)" at bounding box center [977, 155] width 13 height 17
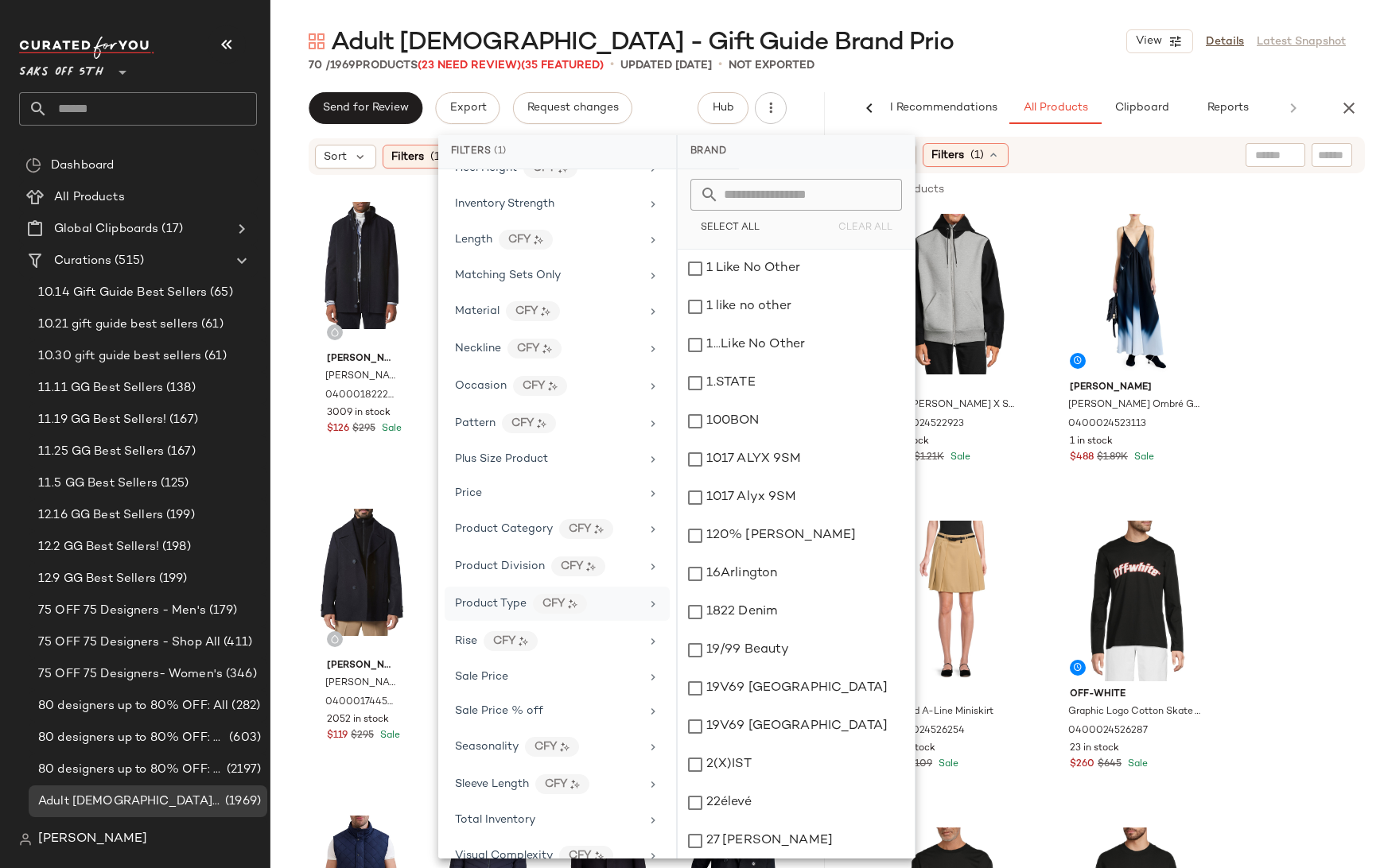
click at [514, 598] on span "Product Type" at bounding box center [491, 604] width 72 height 12
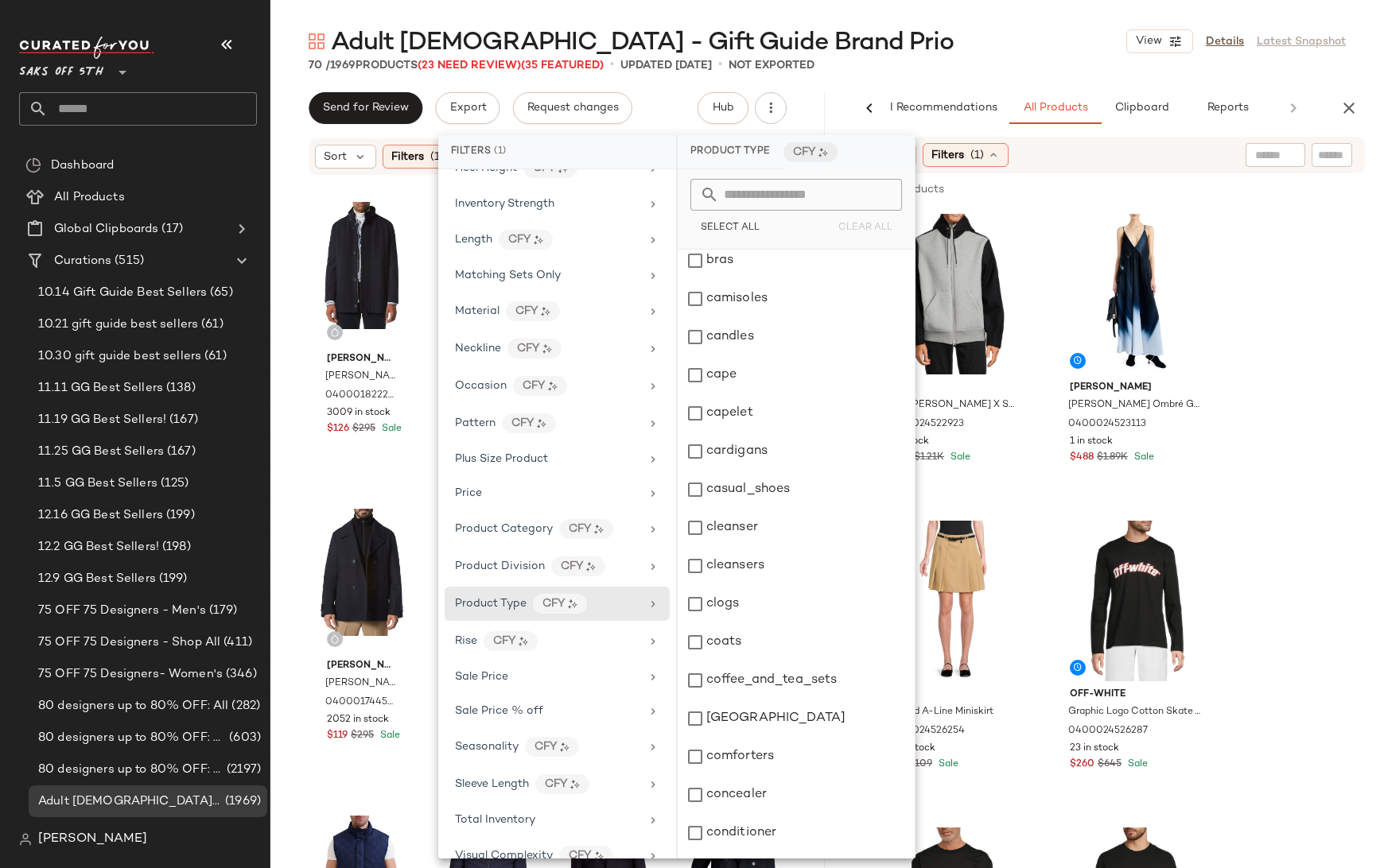
scroll to position [1675, 0]
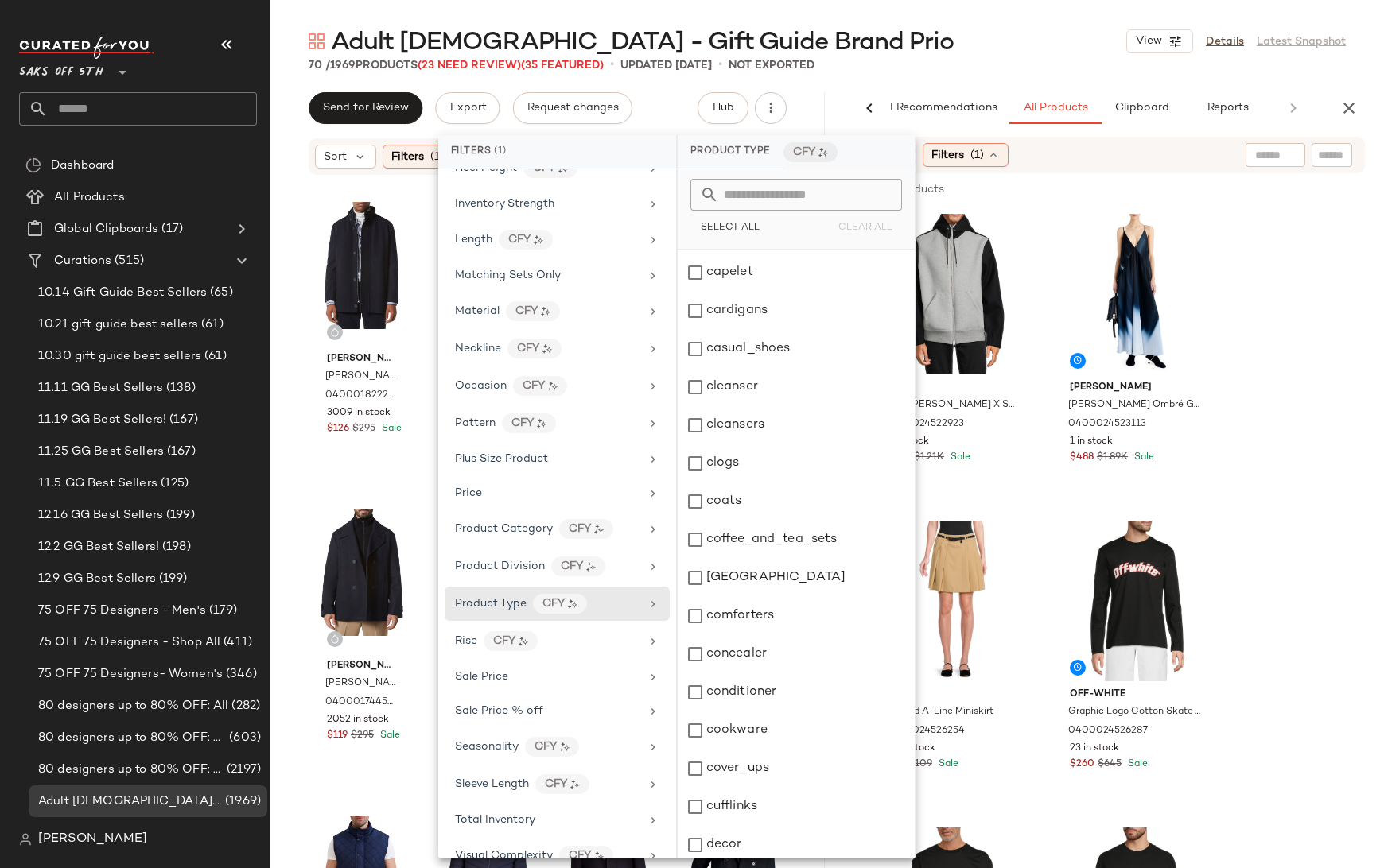
click at [75, 71] on span "Saks OFF 5TH" at bounding box center [61, 69] width 84 height 28
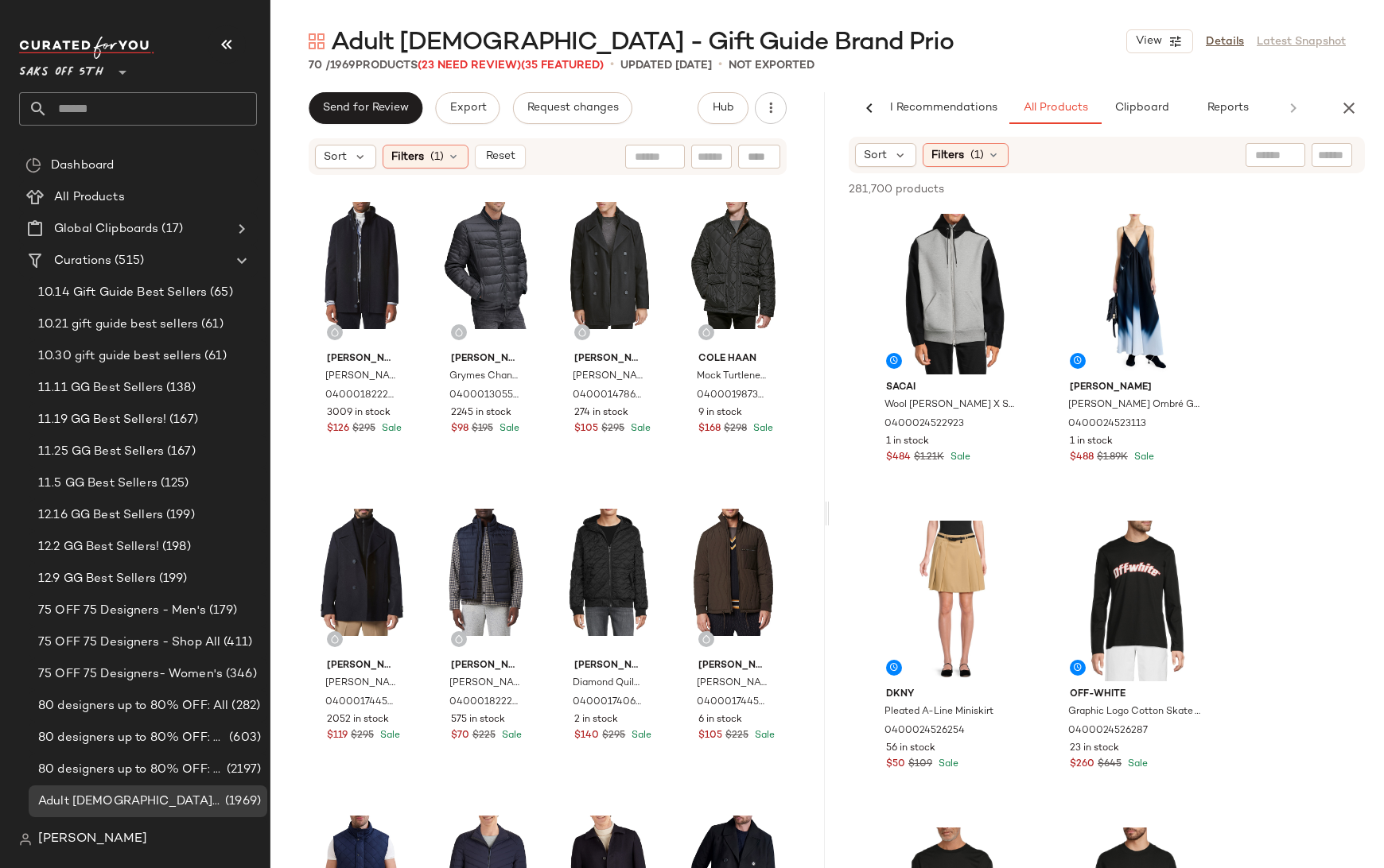
click at [85, 63] on span "Saks OFF 5TH" at bounding box center [61, 69] width 84 height 28
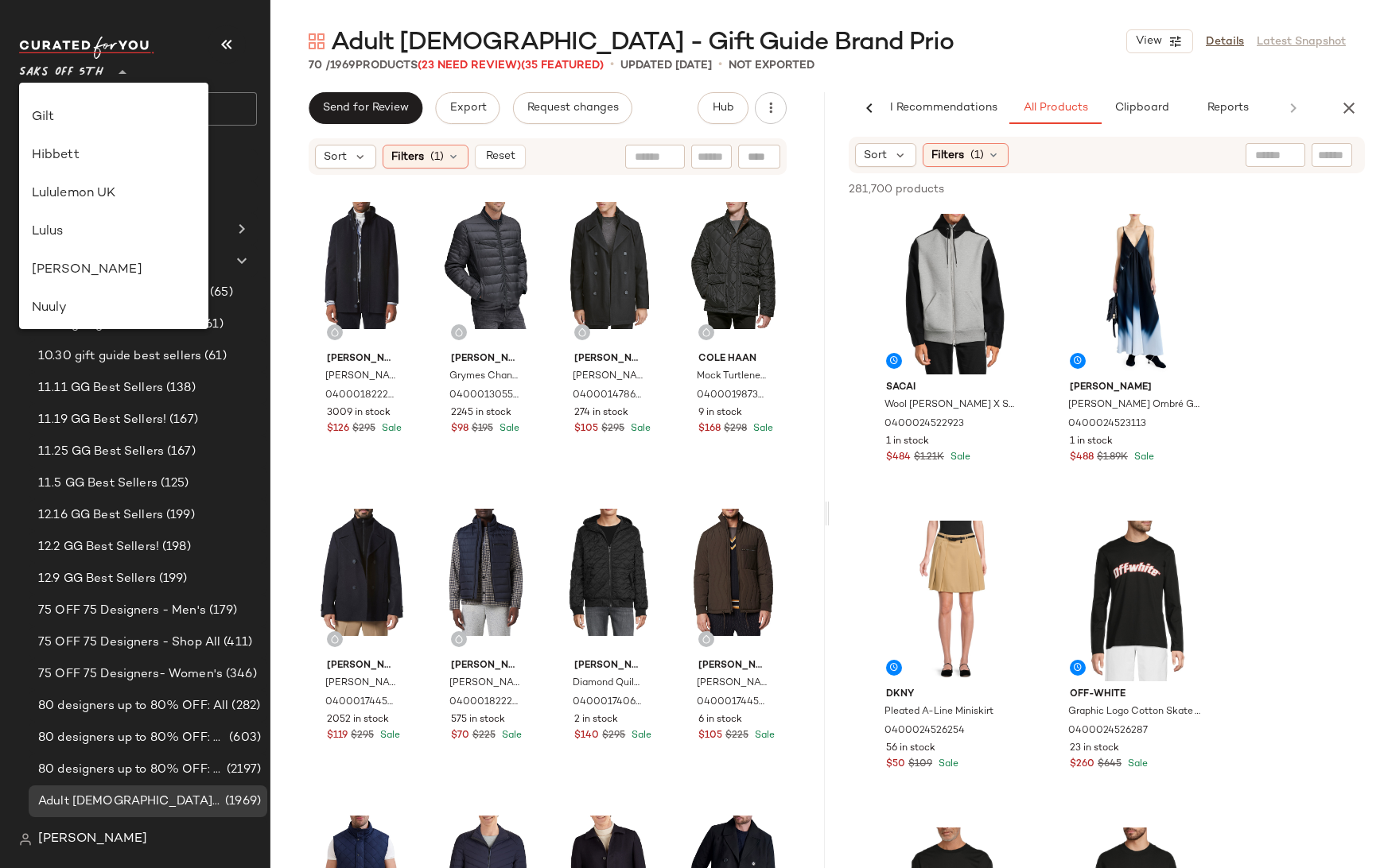
scroll to position [402, 0]
click at [79, 227] on div "Lulus" at bounding box center [114, 241] width 189 height 38
type input "**"
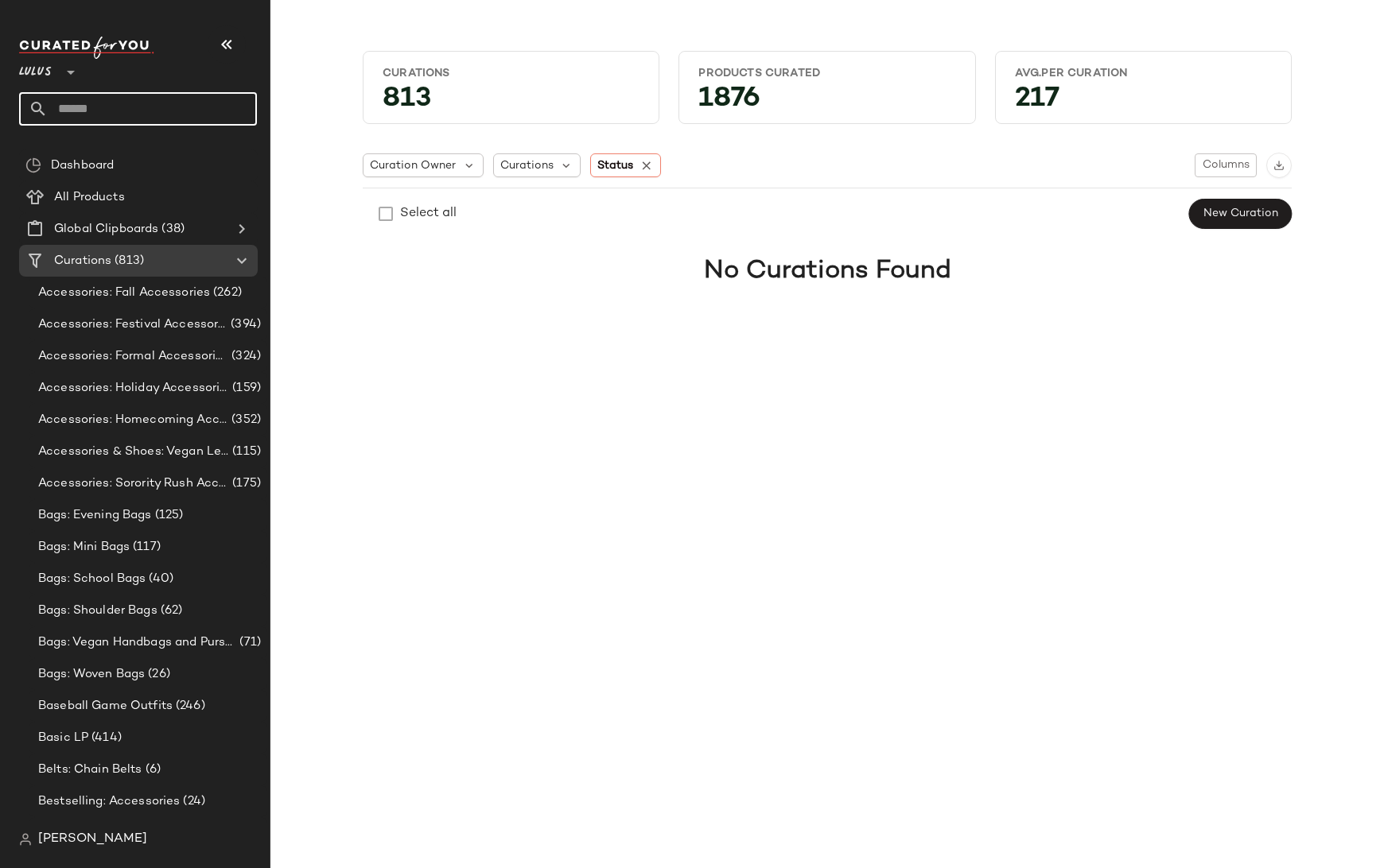
click at [162, 112] on input "text" at bounding box center [152, 109] width 209 height 33
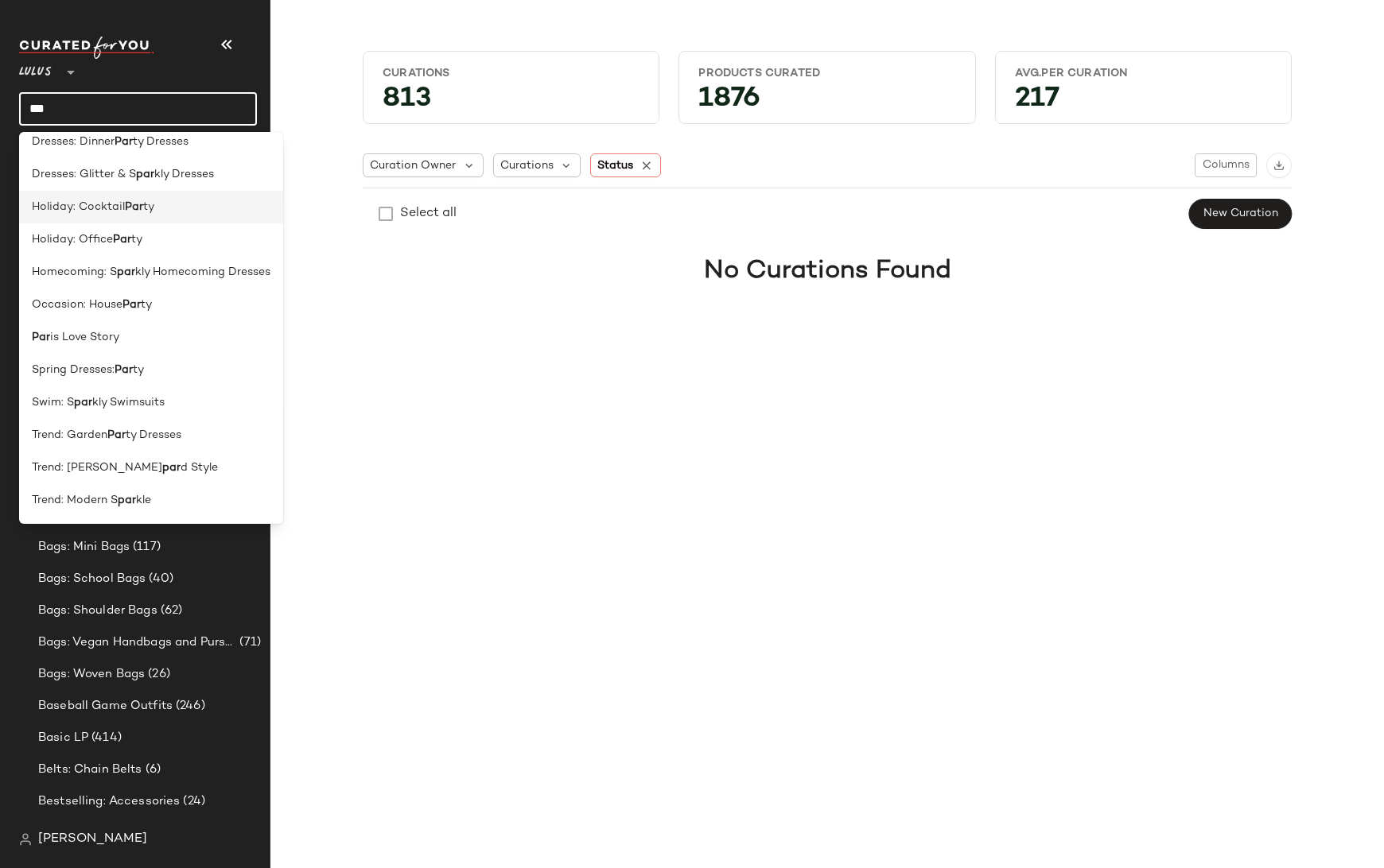
scroll to position [212, 0]
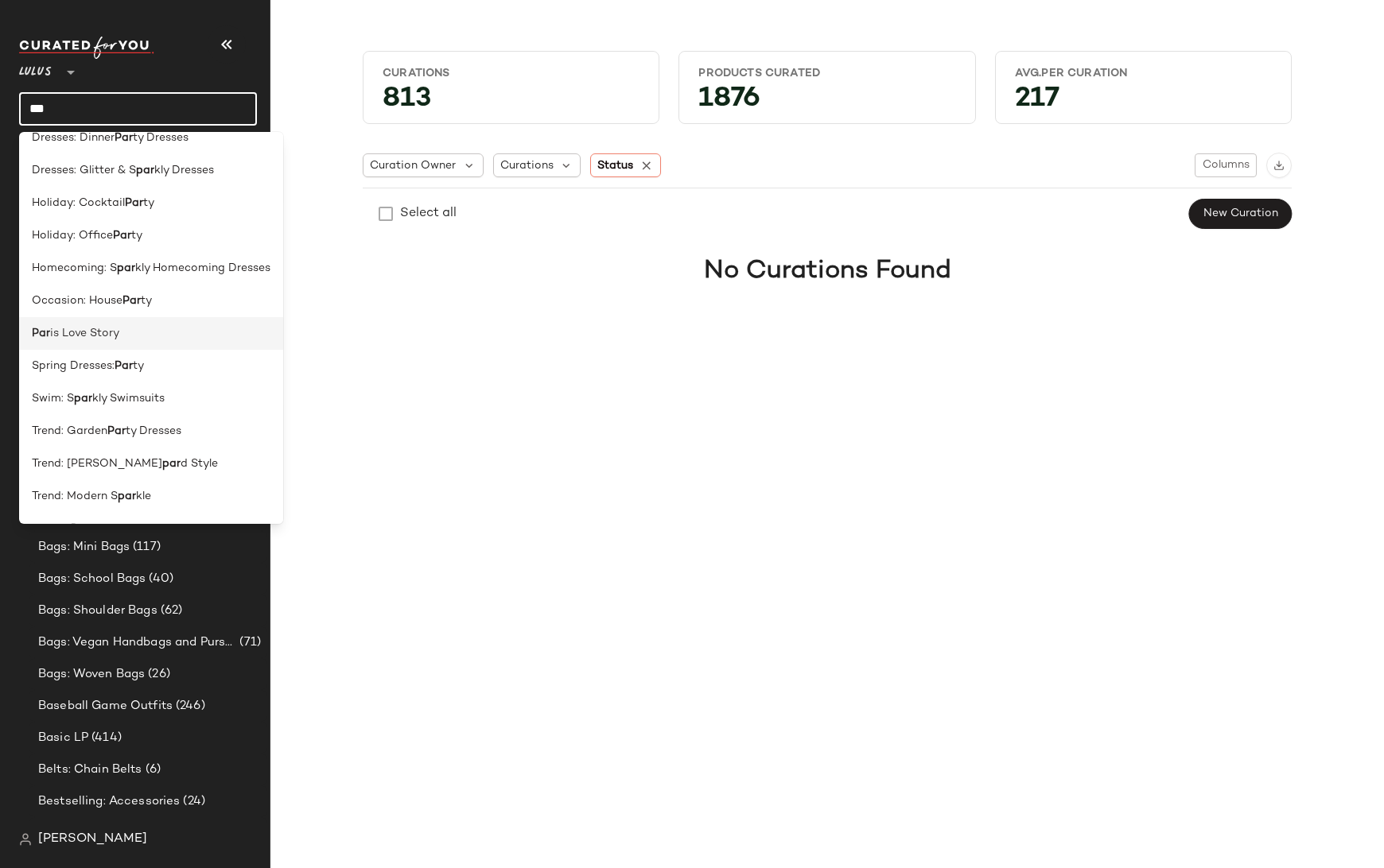
type input "***"
click at [109, 337] on span "is Love Story" at bounding box center [84, 333] width 69 height 17
